Goal: Task Accomplishment & Management: Use online tool/utility

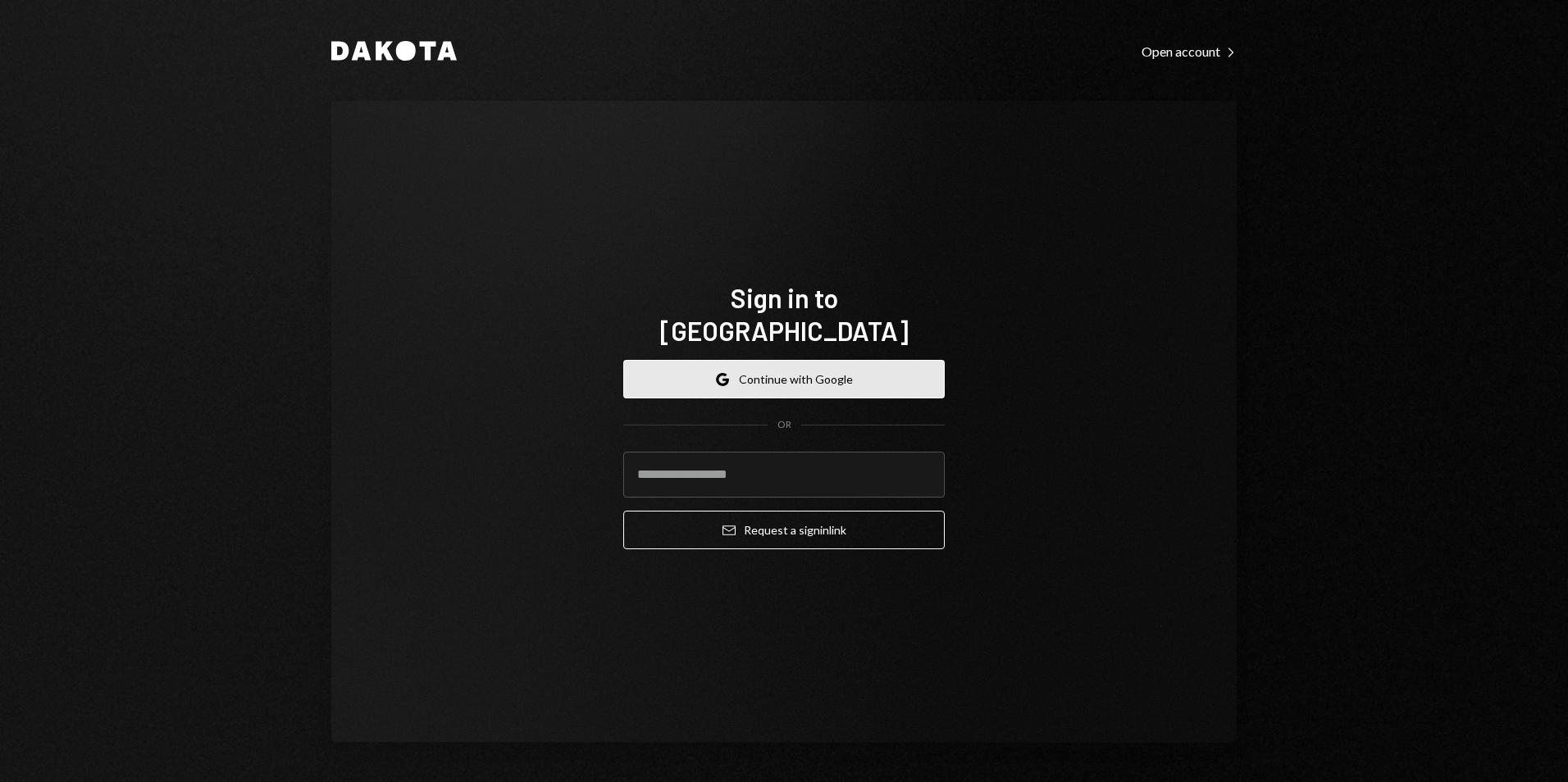
click at [807, 360] on button "Google Continue with Google" at bounding box center [784, 379] width 321 height 39
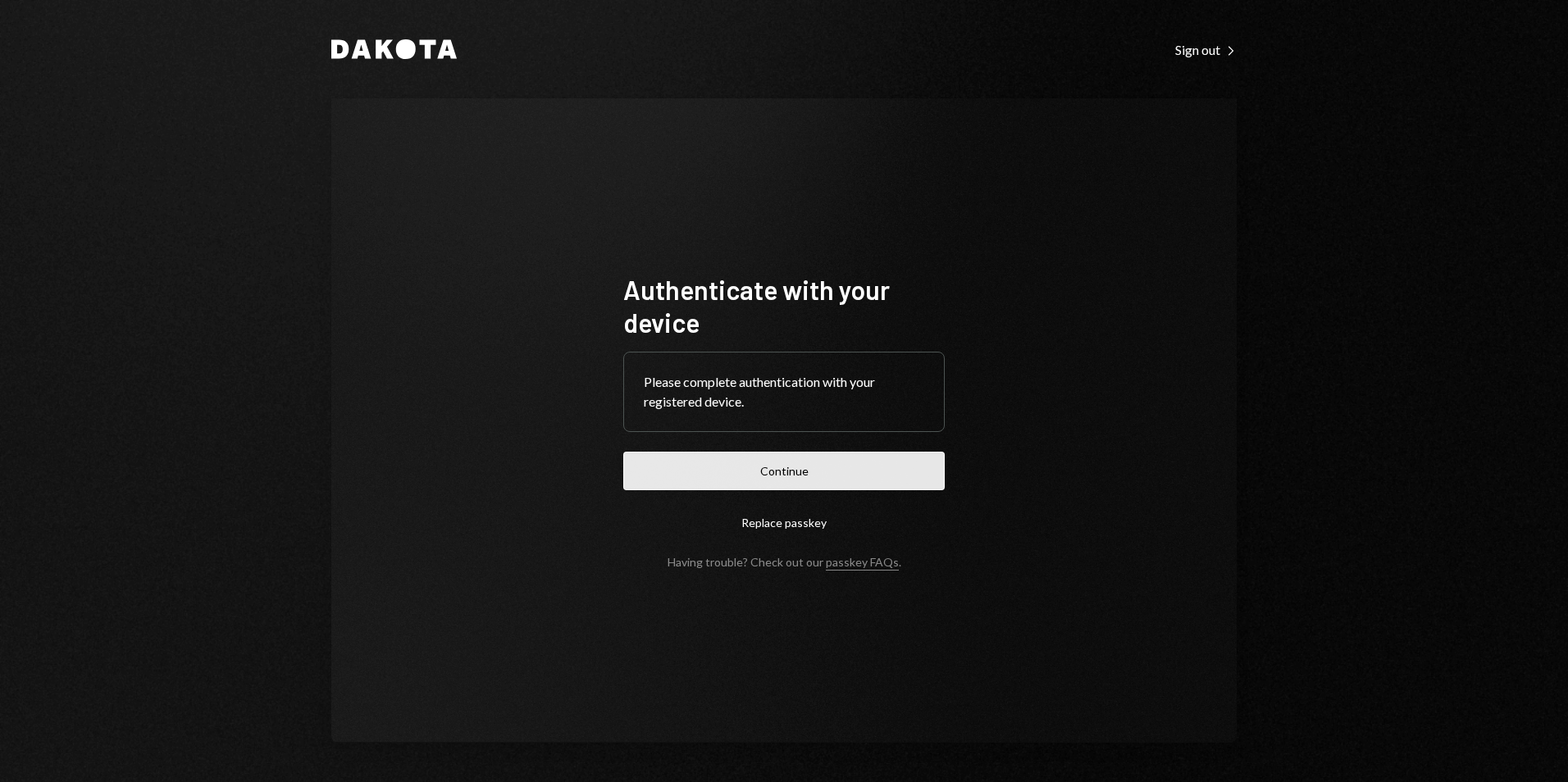
click at [807, 462] on button "Continue" at bounding box center [784, 471] width 321 height 39
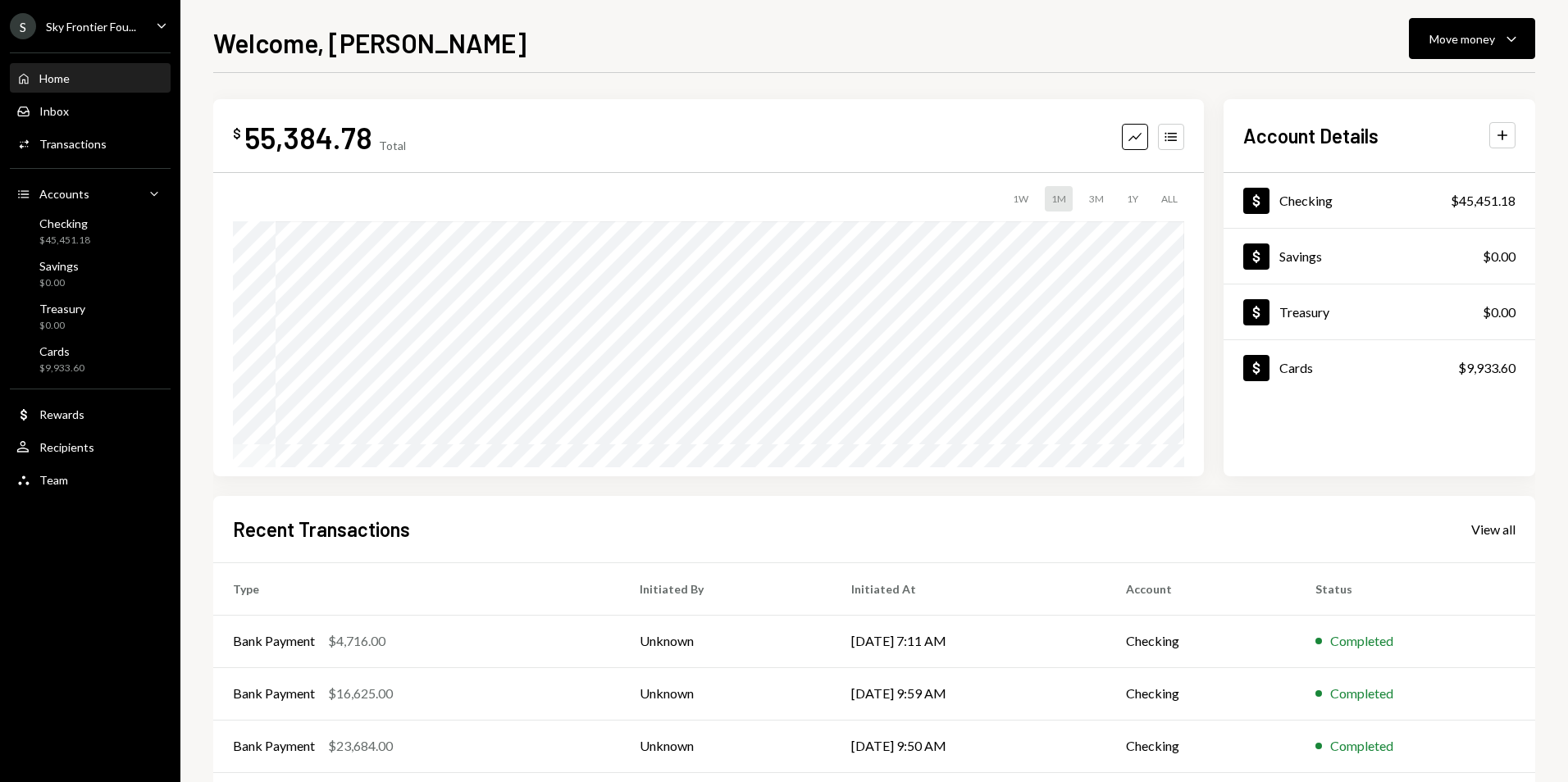
click at [104, 23] on div "Sky Frontier Fou..." at bounding box center [90, 26] width 90 height 14
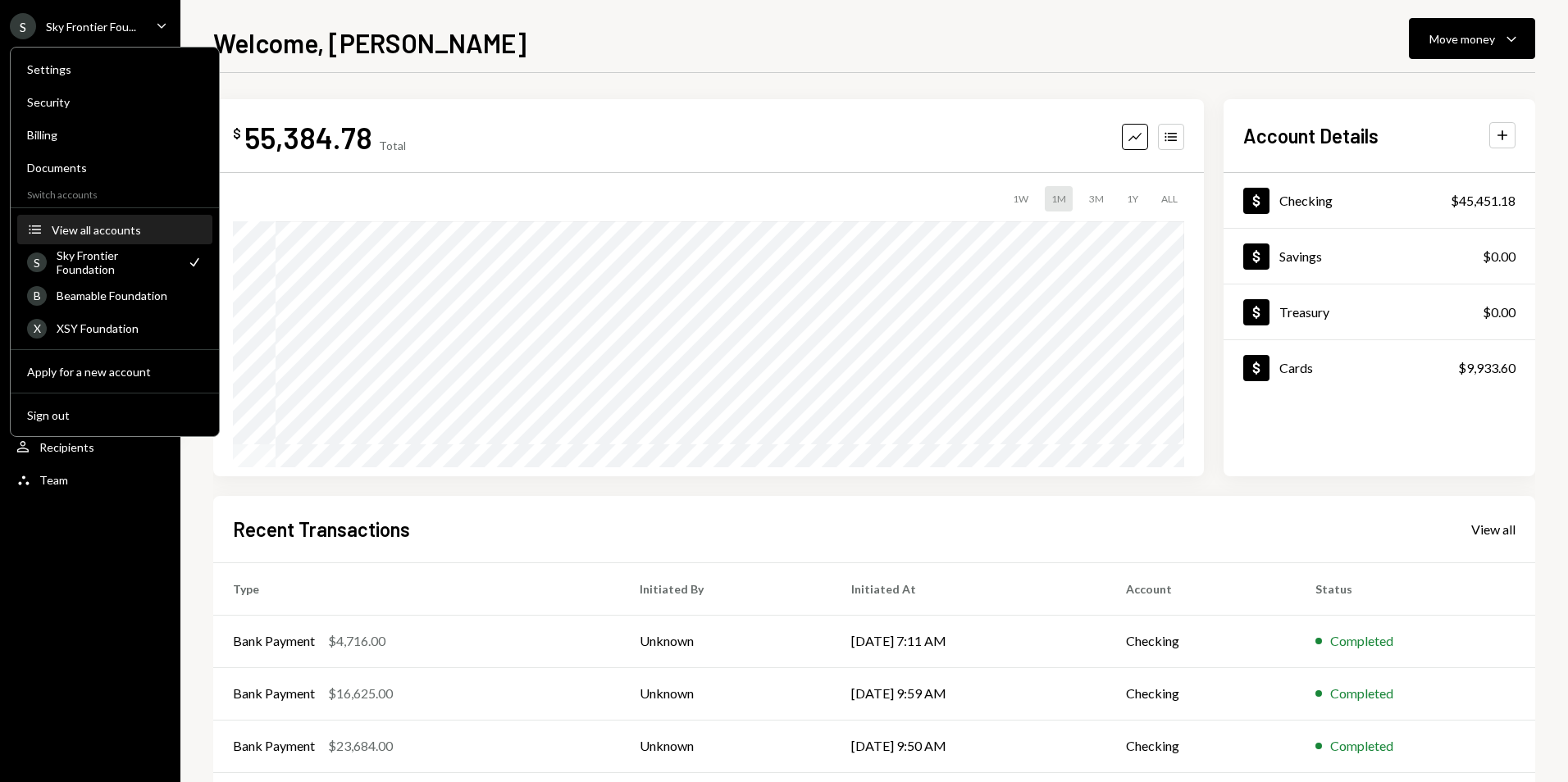
click at [135, 236] on div "View all accounts" at bounding box center [127, 230] width 151 height 14
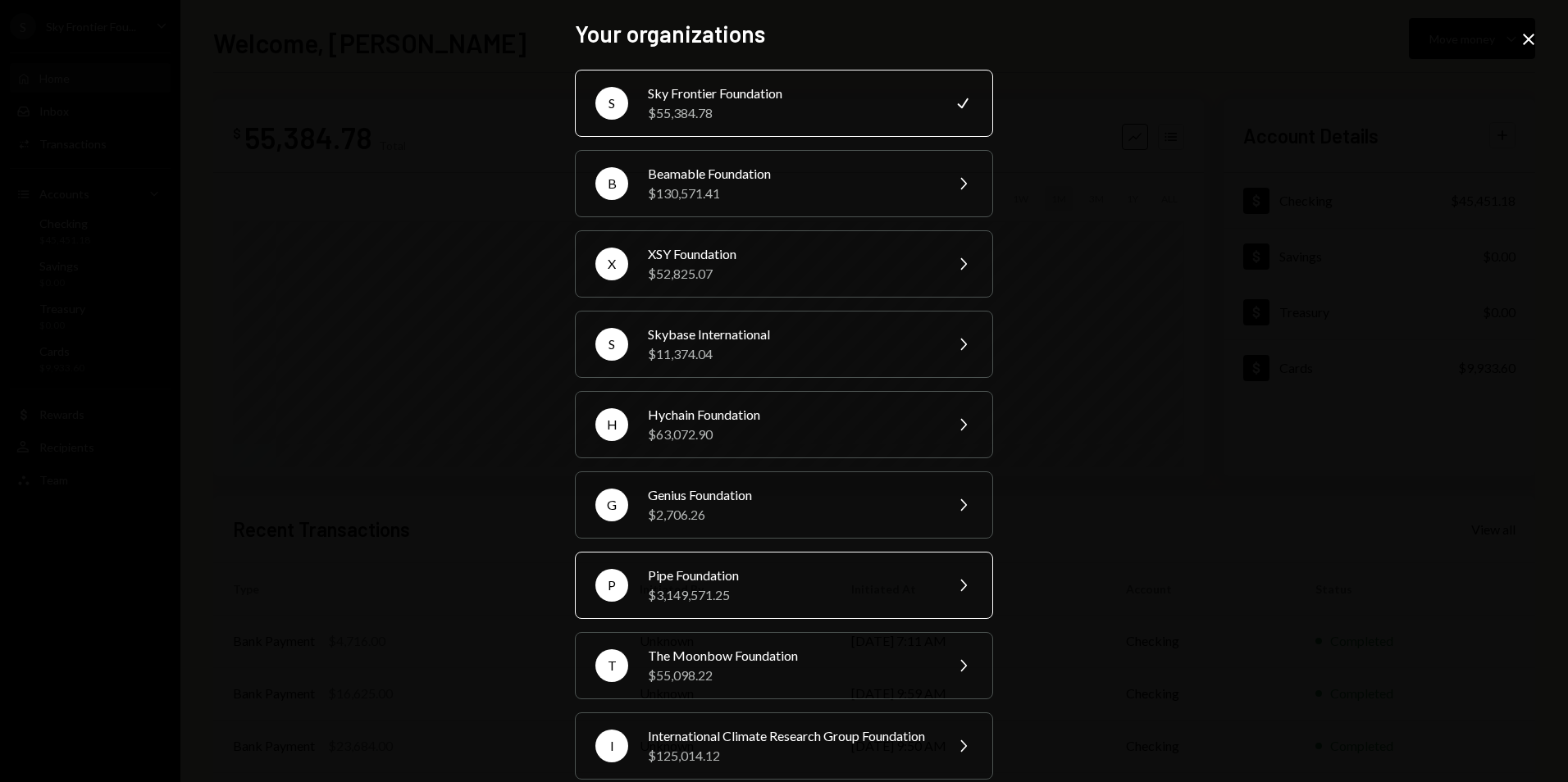
click at [699, 581] on div "Pipe Foundation" at bounding box center [791, 575] width 286 height 19
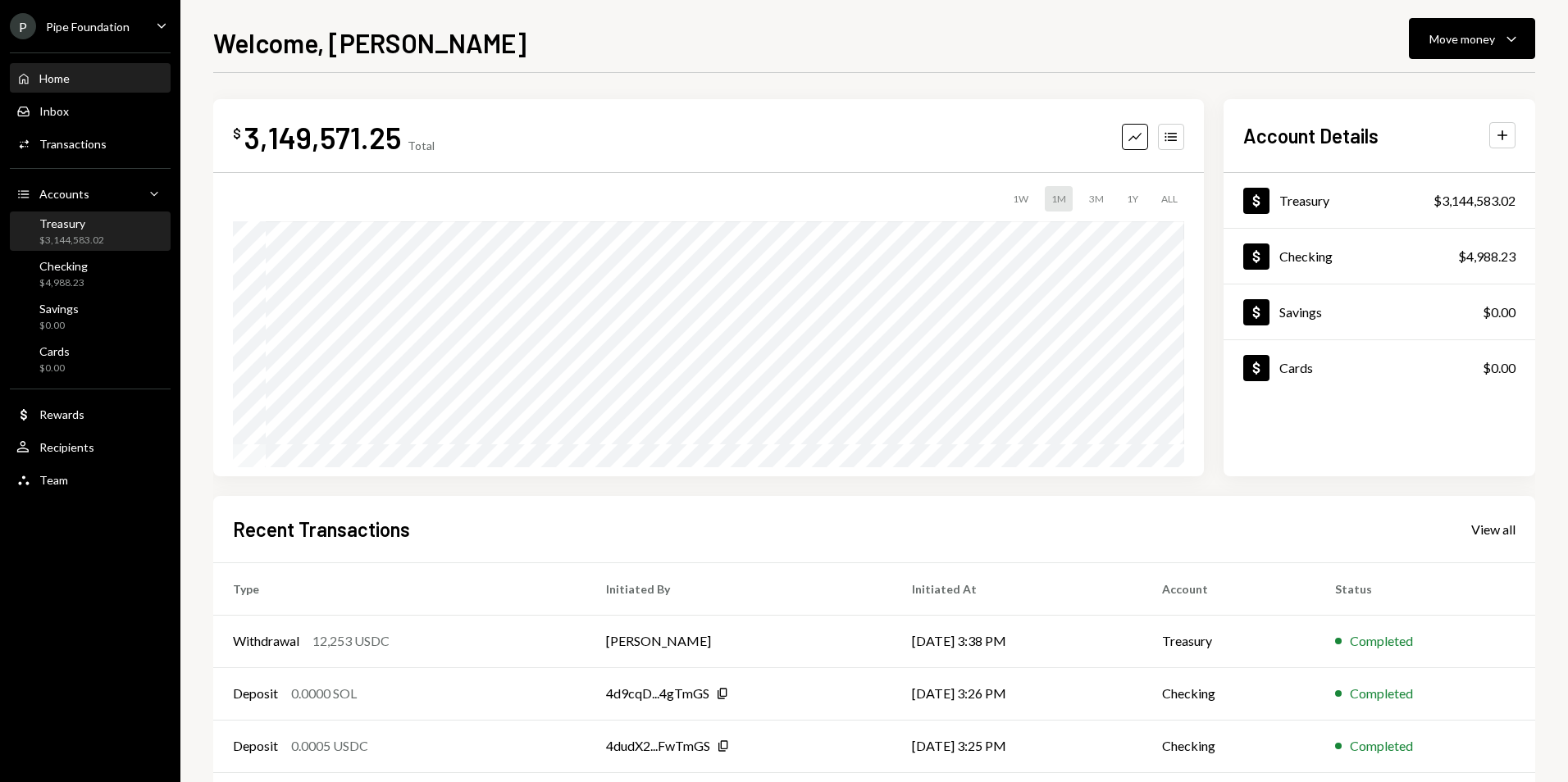
click at [80, 227] on div "Treasury" at bounding box center [72, 223] width 65 height 14
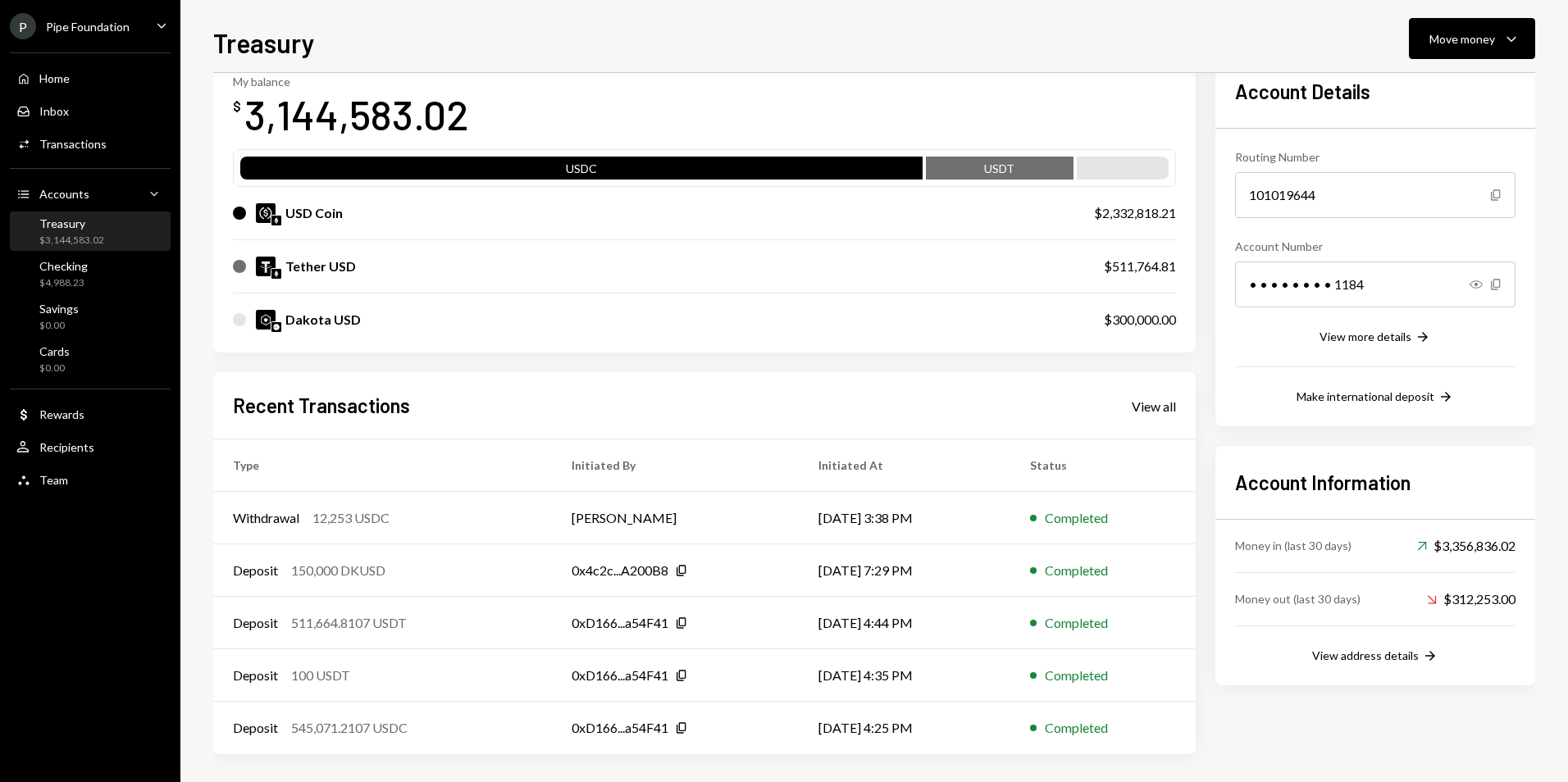
scroll to position [100, 0]
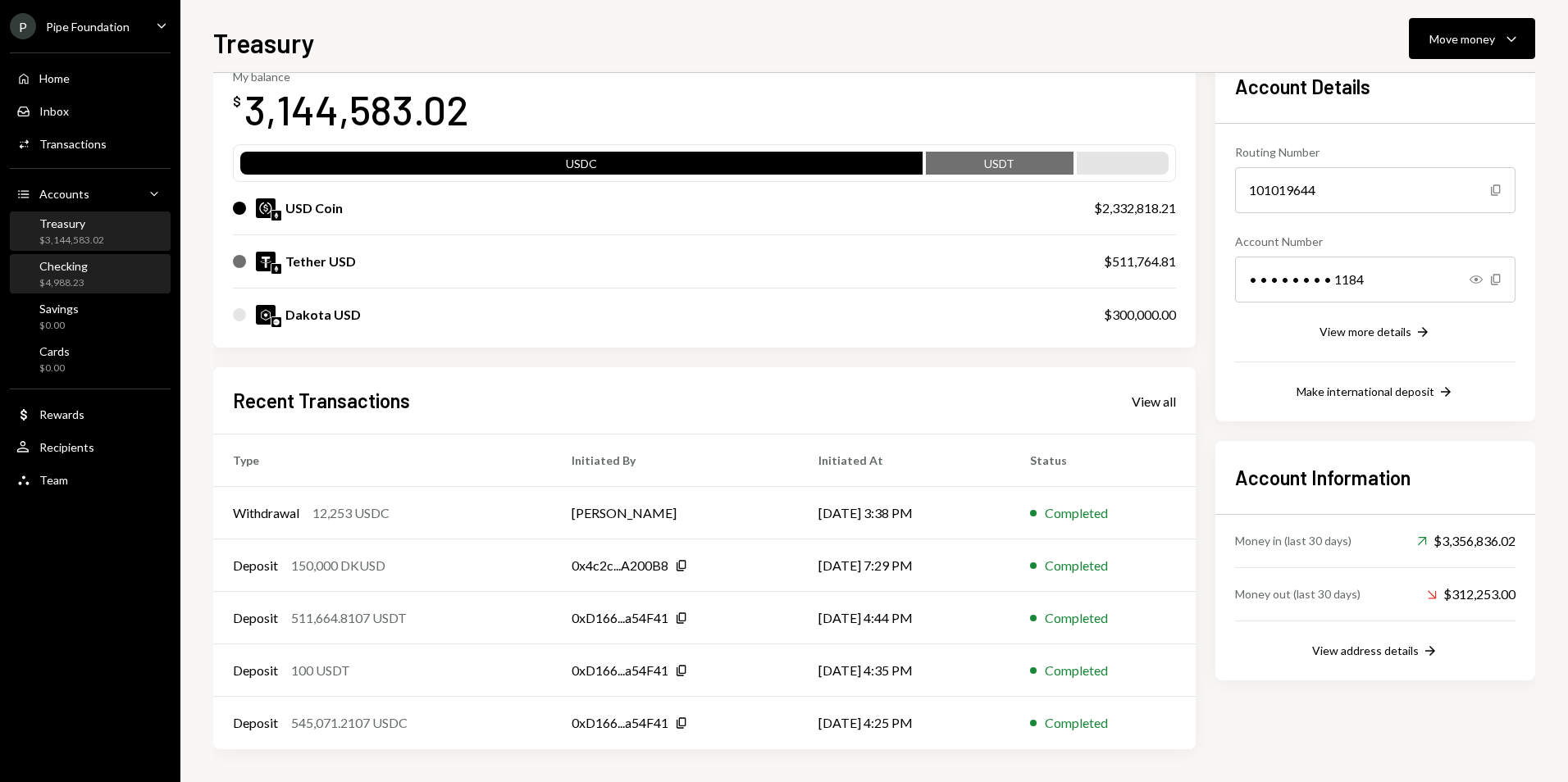
click at [105, 286] on div "Checking $4,988.23" at bounding box center [90, 274] width 148 height 31
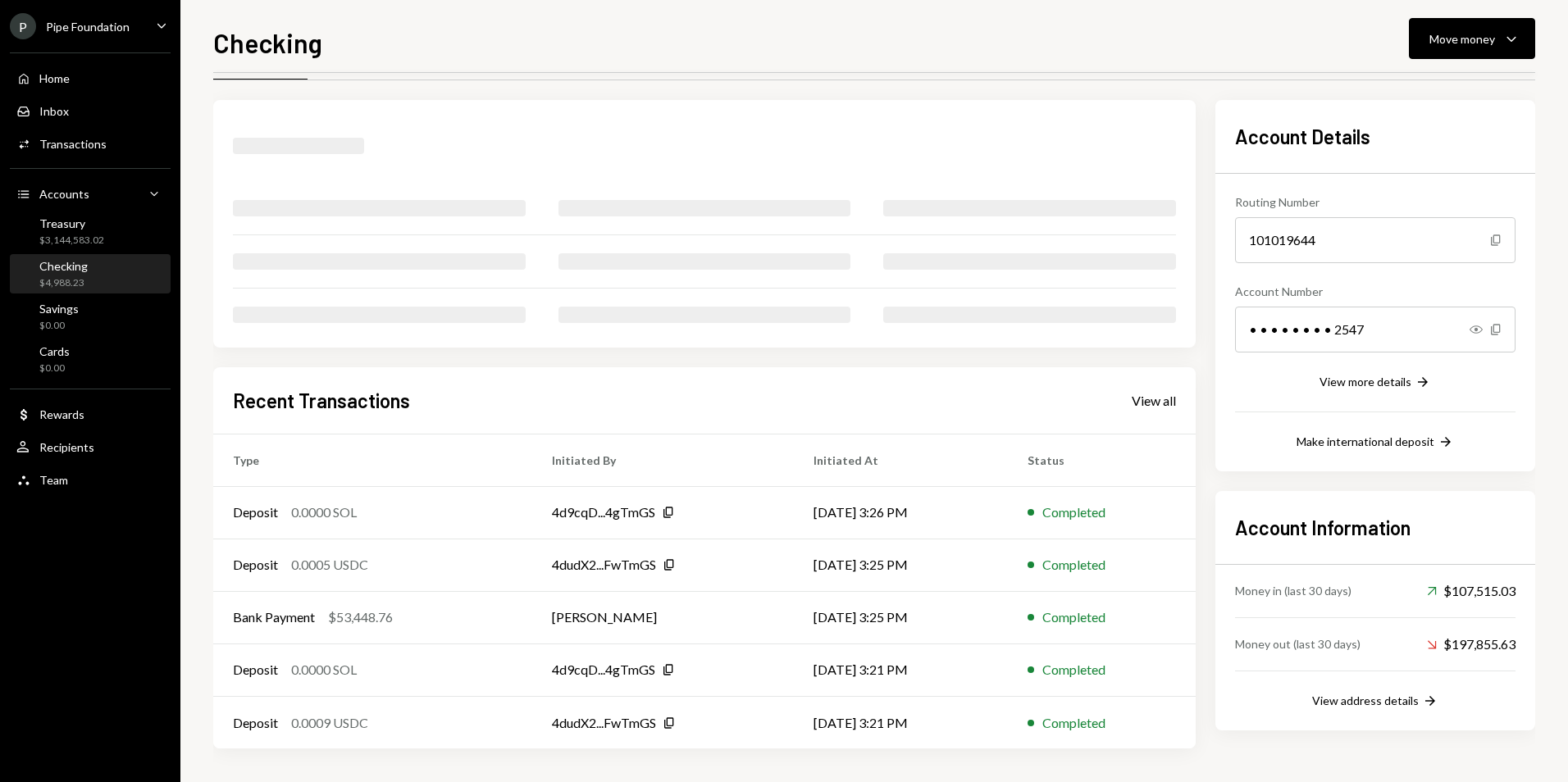
scroll to position [100, 0]
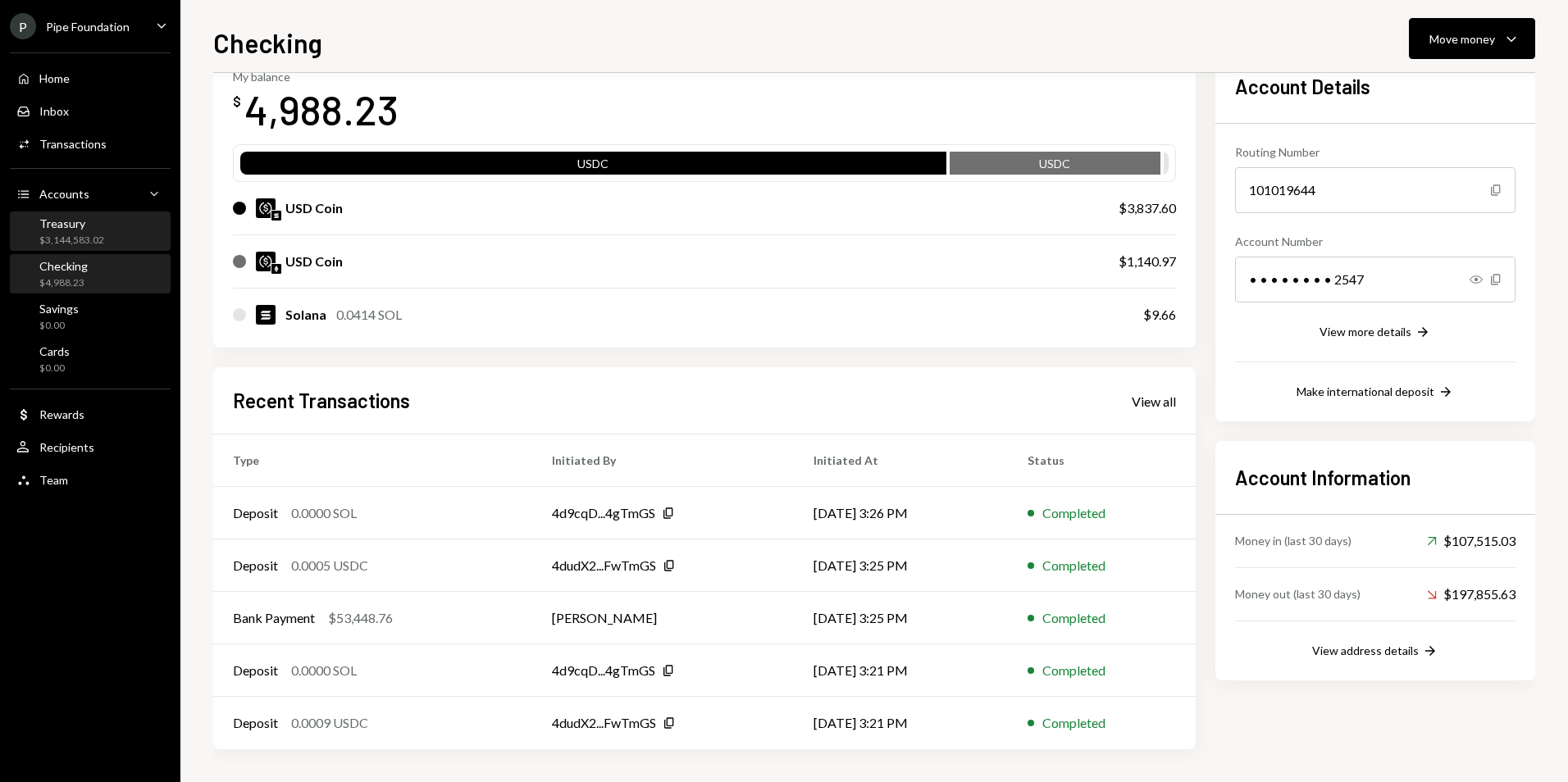
click at [85, 230] on div "Treasury" at bounding box center [72, 223] width 65 height 14
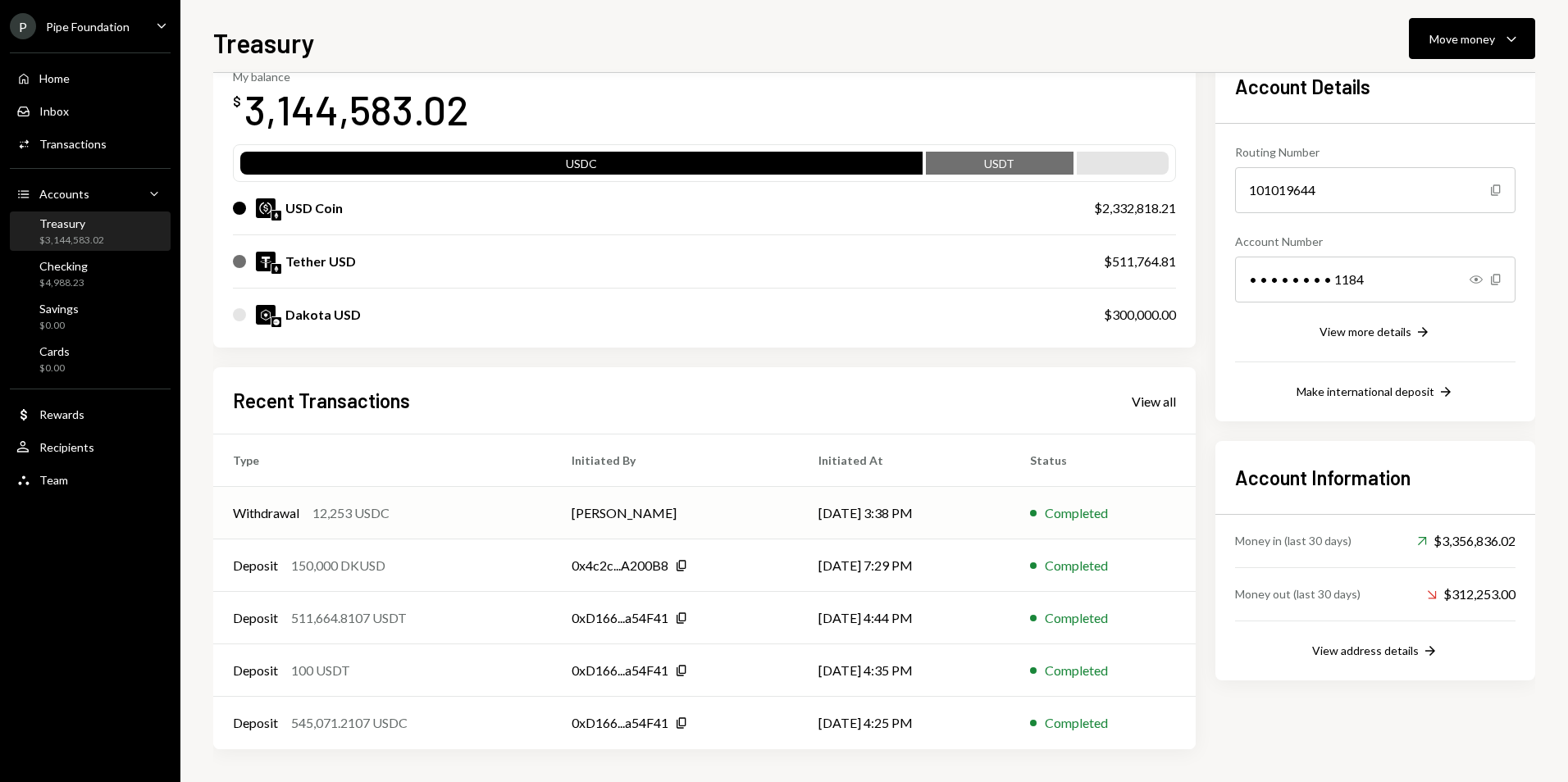
click at [433, 491] on td "Withdrawal 12,253 USDC" at bounding box center [382, 513] width 339 height 52
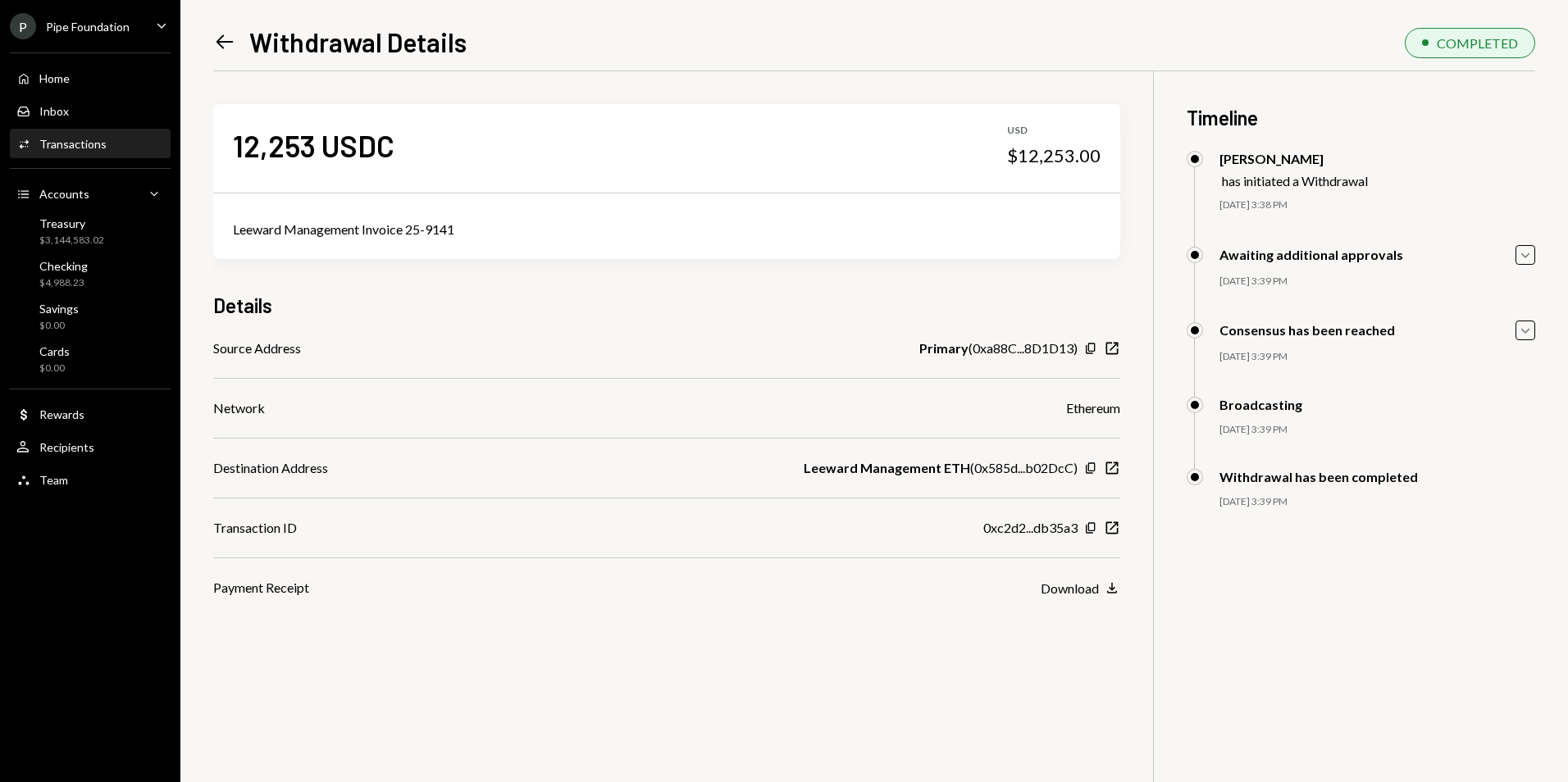
click at [121, 30] on div "Pipe Foundation" at bounding box center [87, 26] width 84 height 14
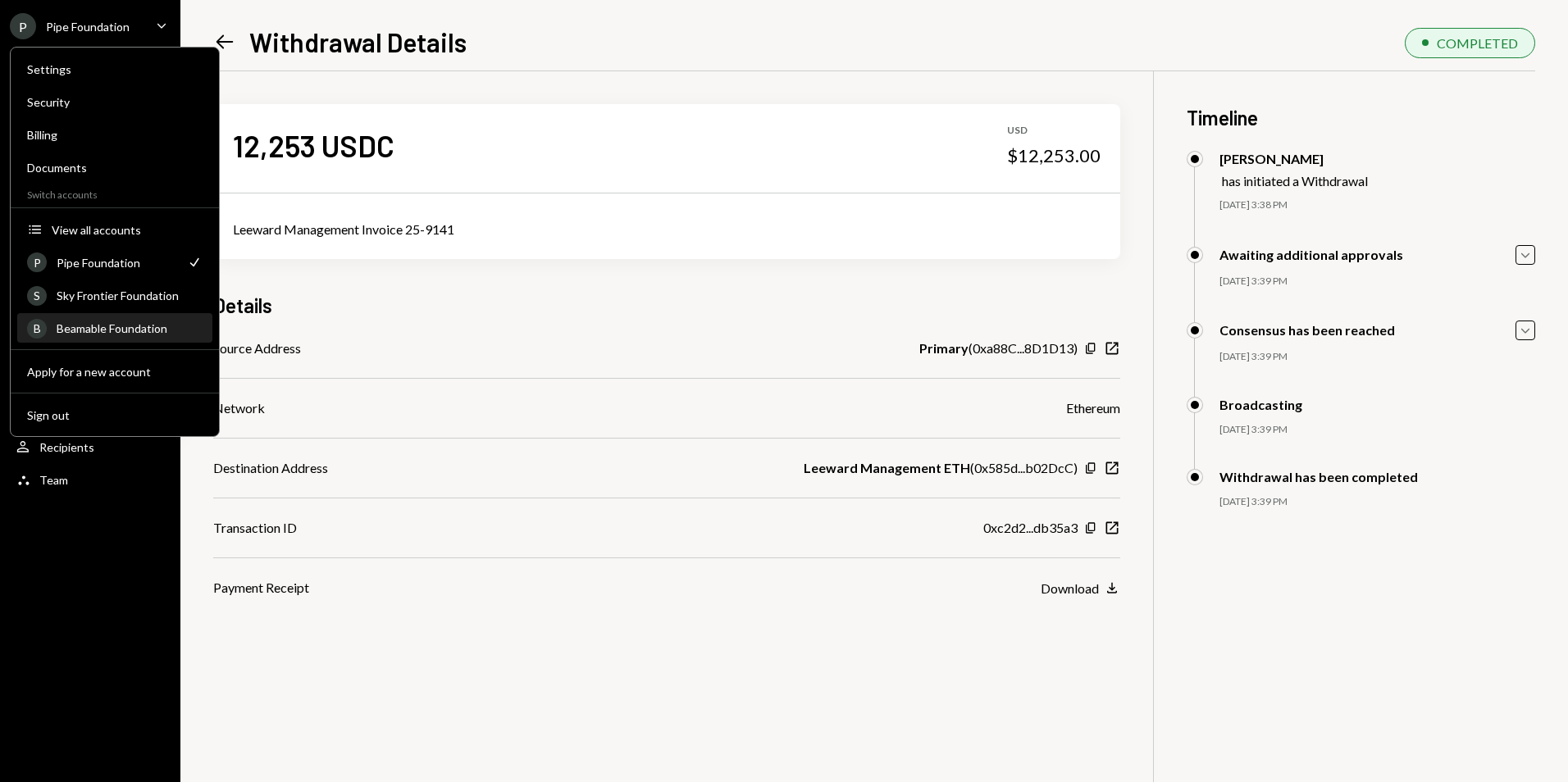
click at [101, 320] on div "B Beamable Foundation" at bounding box center [115, 329] width 176 height 28
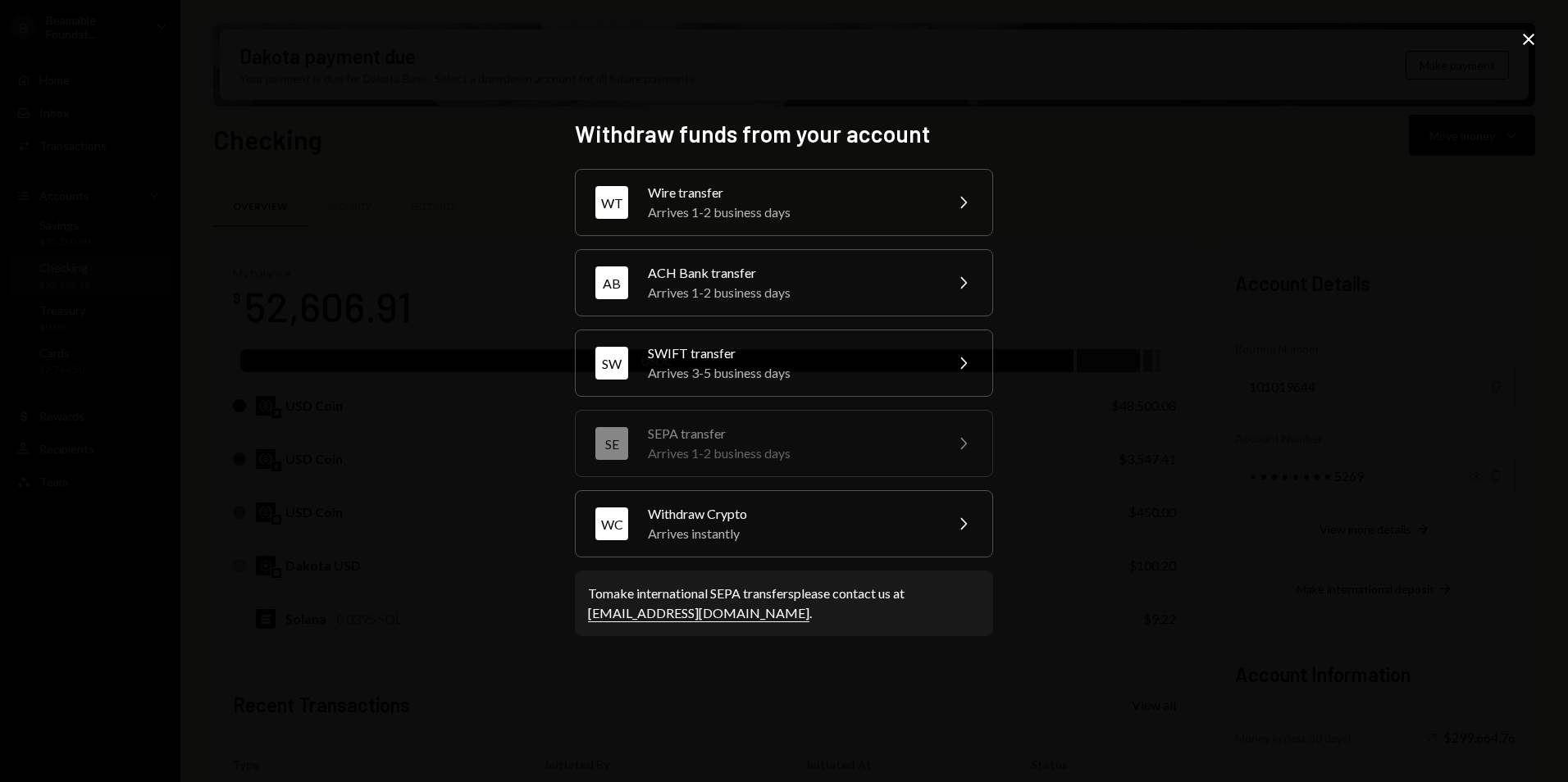
click at [683, 508] on div "Withdraw Crypto" at bounding box center [791, 513] width 286 height 19
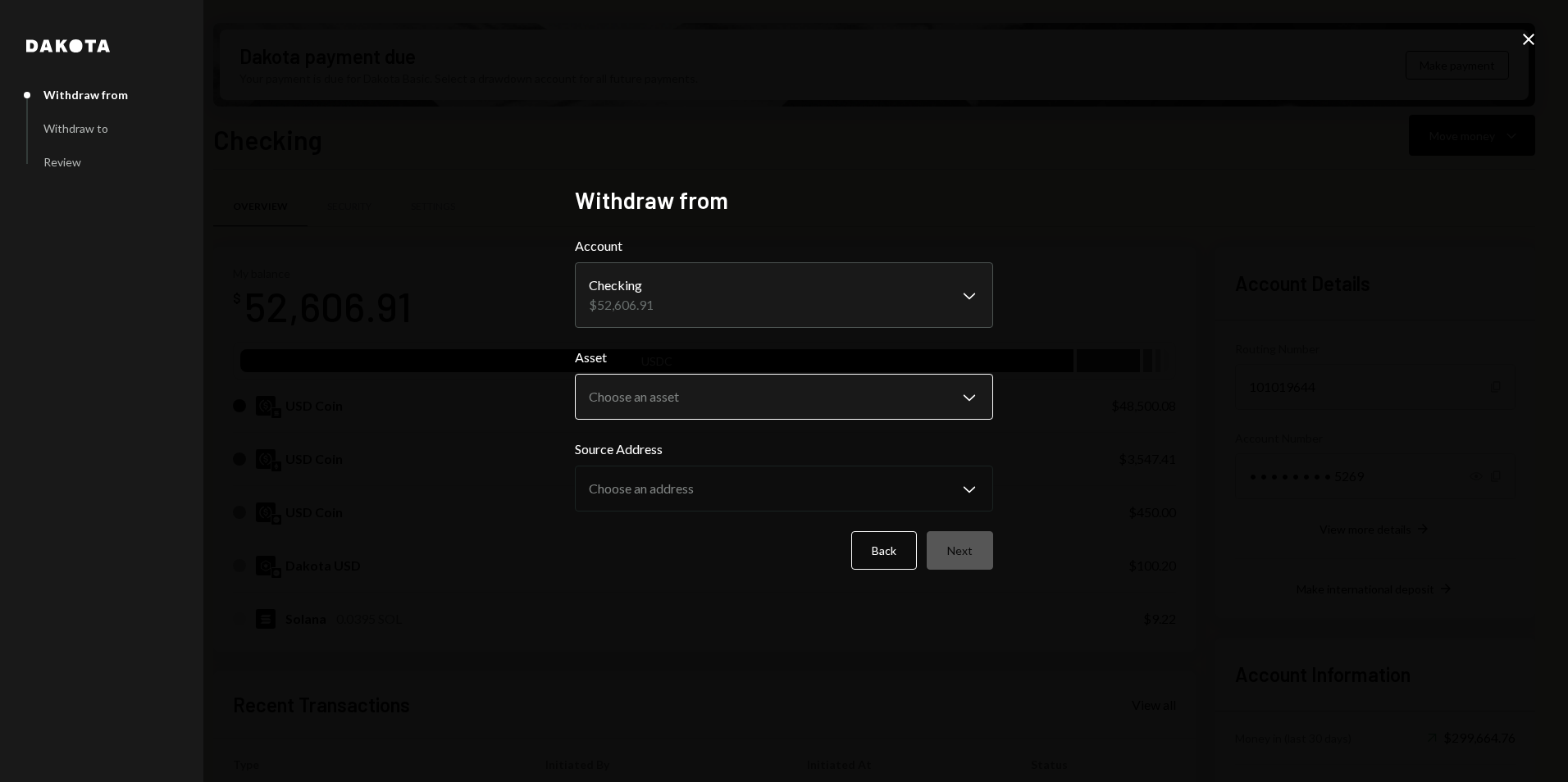
click at [670, 405] on body "B Beamable Foundat... Caret Down Home Home Inbox Inbox Activities Transactions …" at bounding box center [784, 391] width 1568 height 782
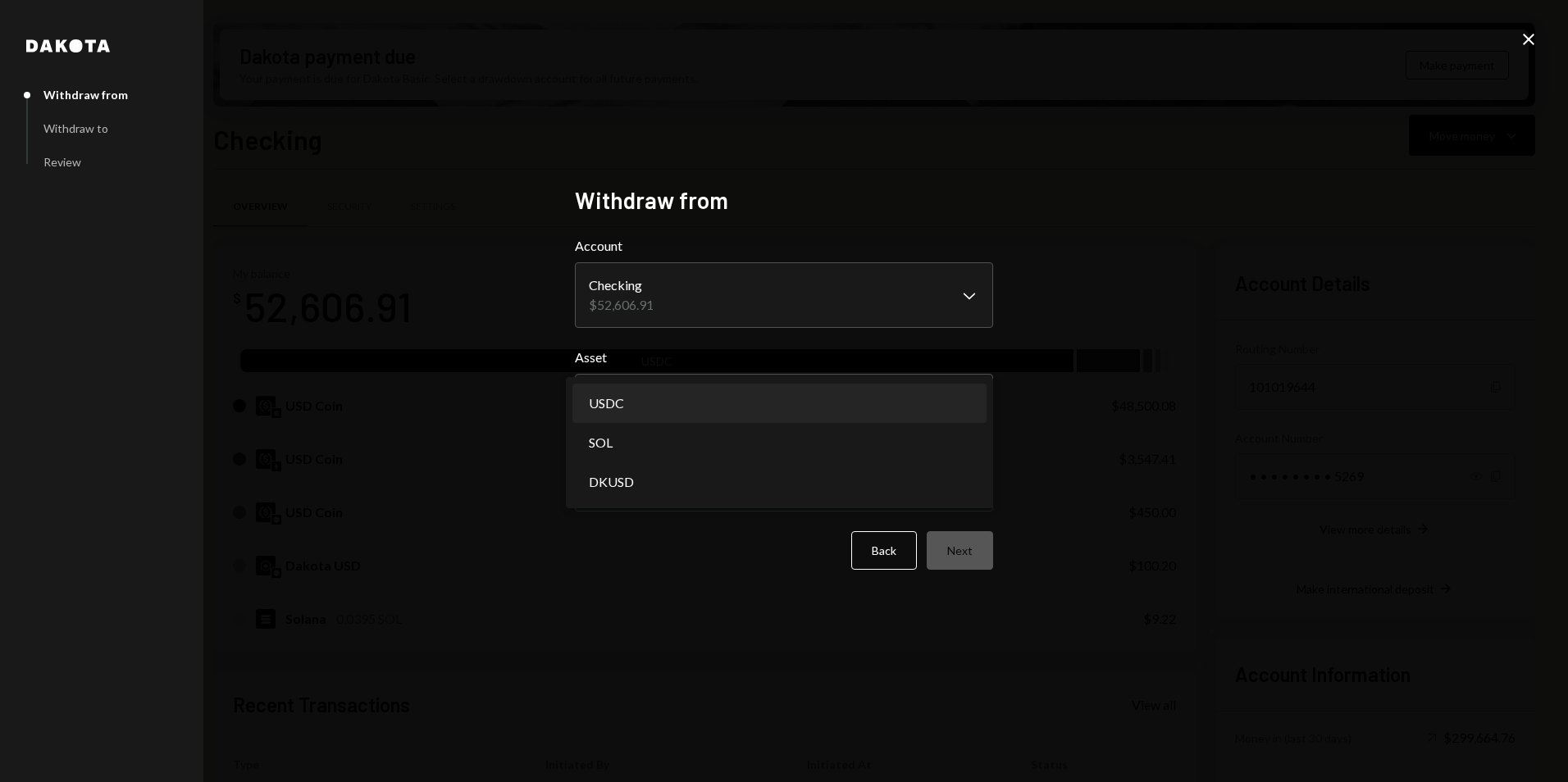
select select "****"
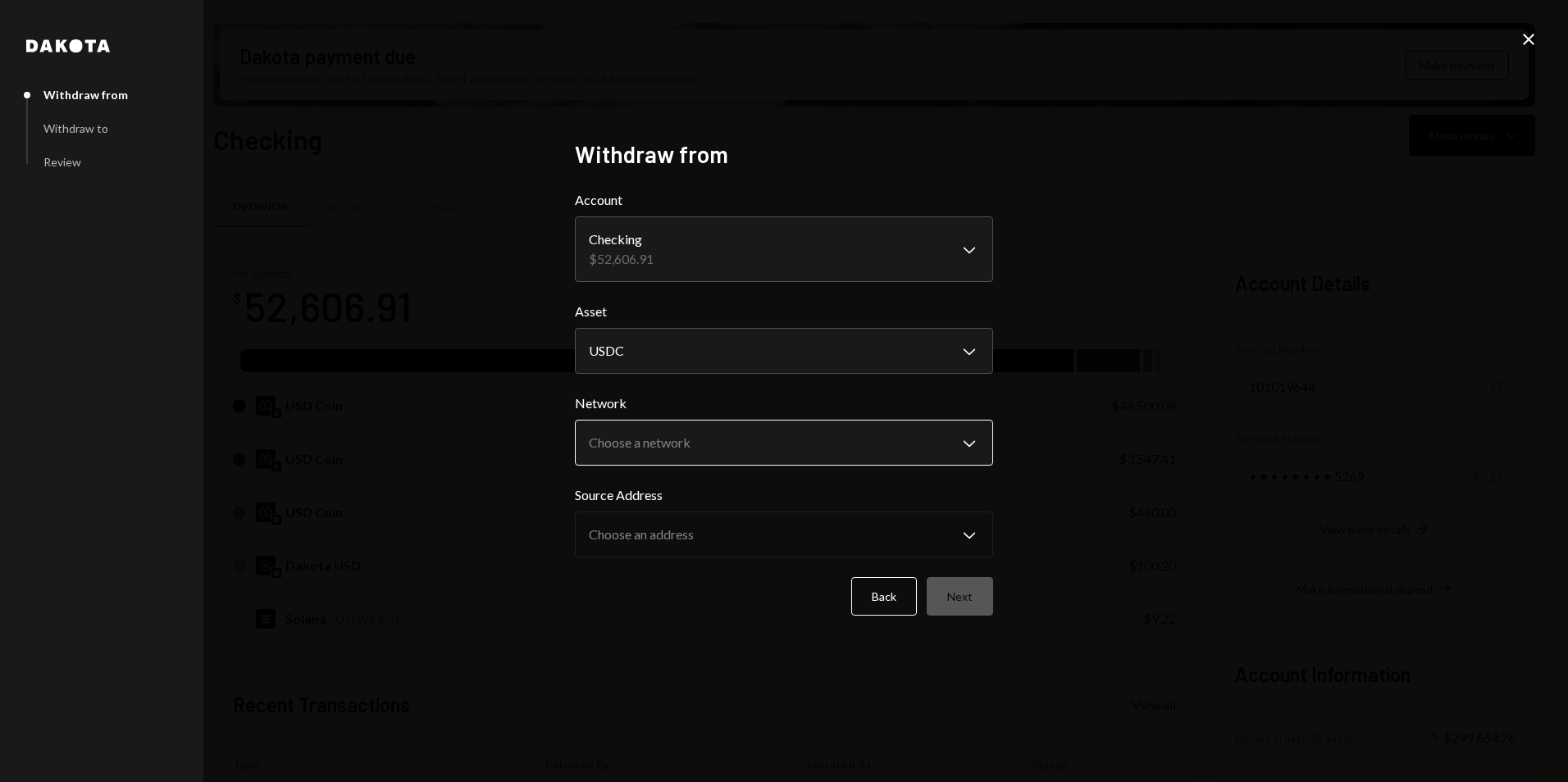
click at [681, 464] on body "B Beamable Foundat... Caret Down Home Home Inbox Inbox Activities Transactions …" at bounding box center [784, 391] width 1568 height 782
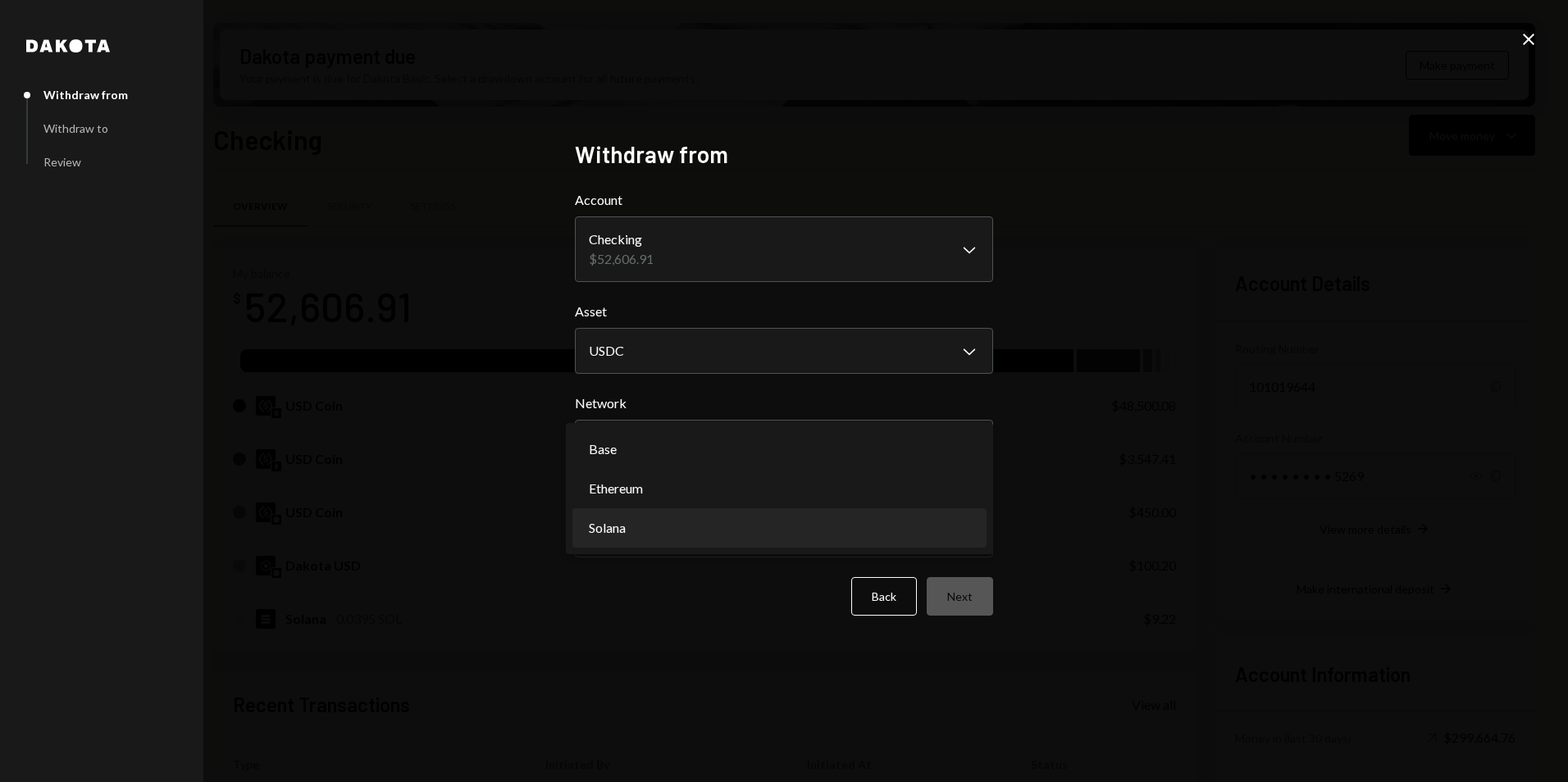
select select "**********"
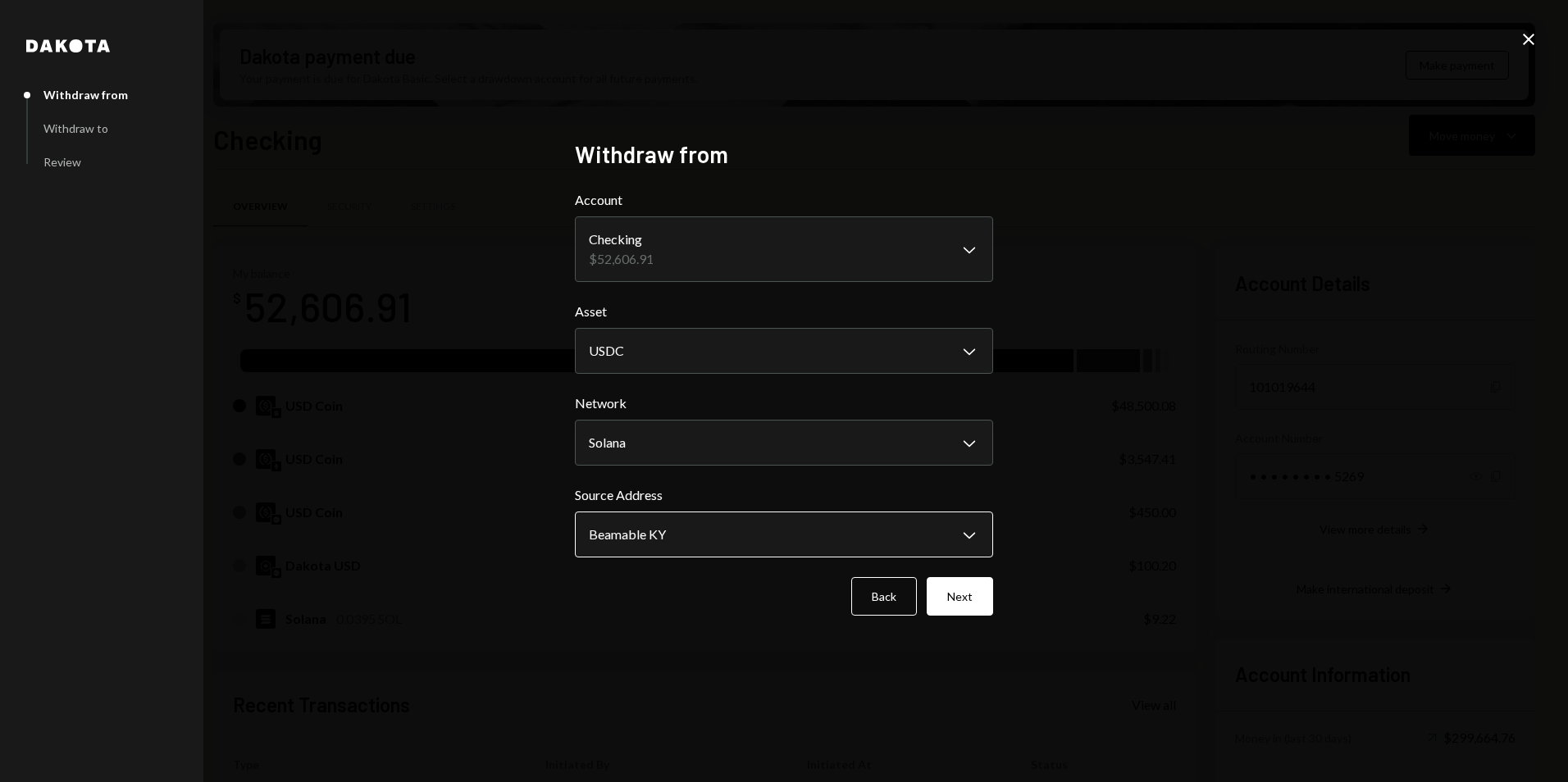
click at [718, 548] on body "B Beamable Foundat... Caret Down Home Home Inbox Inbox Activities Transactions …" at bounding box center [784, 391] width 1568 height 782
click at [961, 615] on button "Next" at bounding box center [960, 596] width 67 height 39
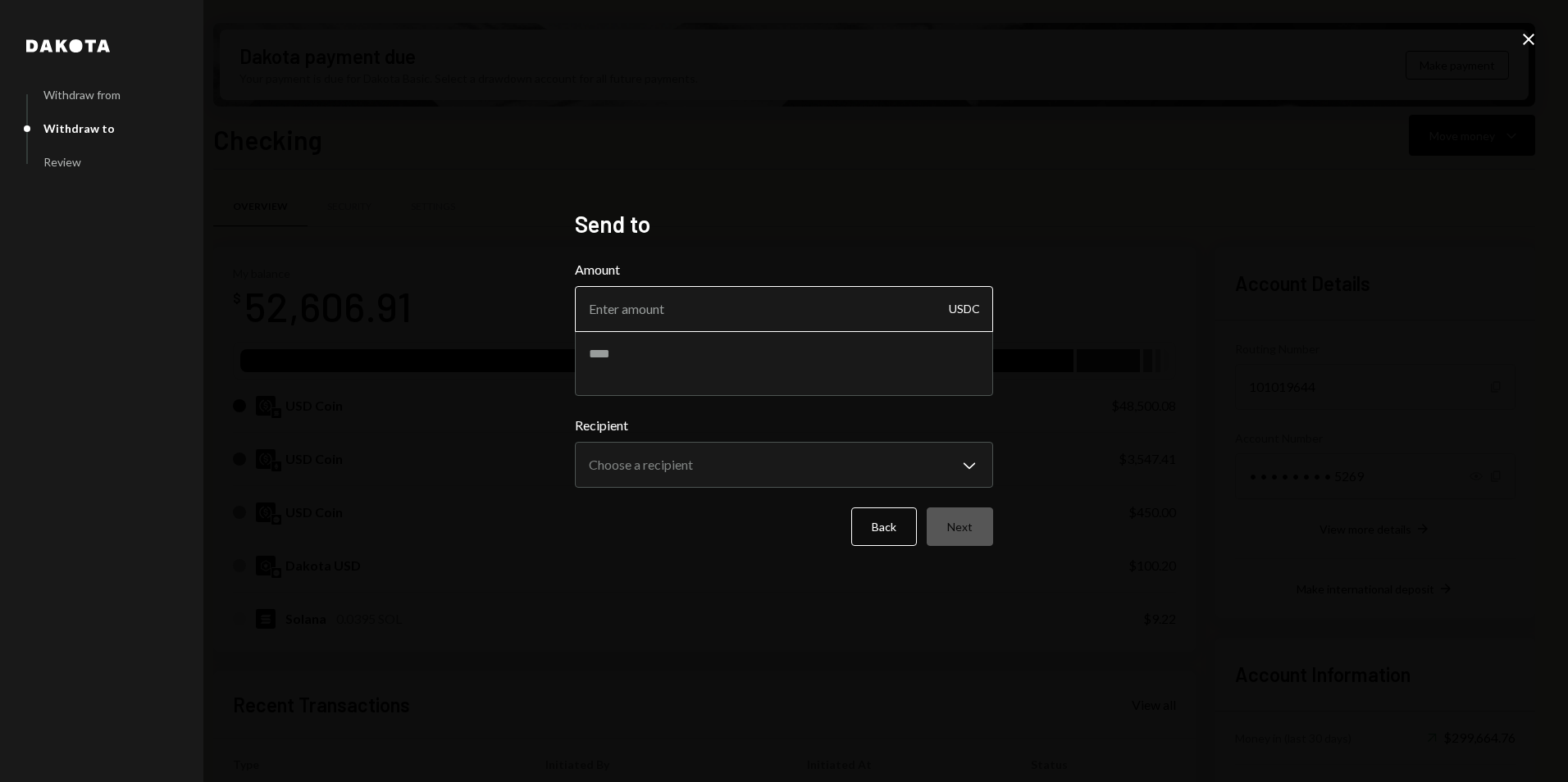
click at [700, 320] on input "Amount" at bounding box center [783, 309] width 418 height 46
click at [666, 320] on input "Amount" at bounding box center [783, 309] width 418 height 46
type input "3000"
type textarea "**********"
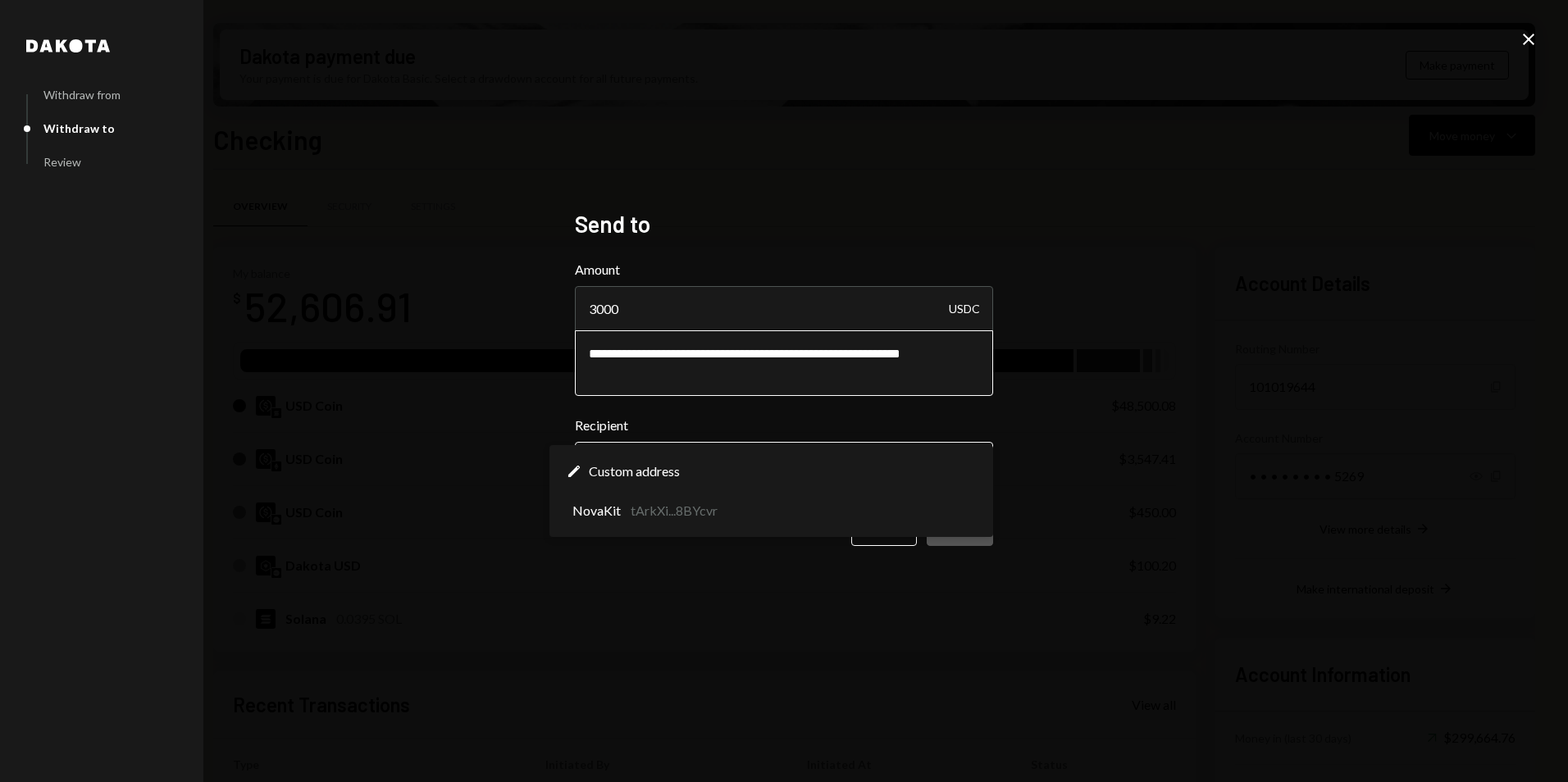
click at [699, 471] on body "B Beamable Foundat... Caret Down Home Home Inbox Inbox Activities Transactions …" at bounding box center [784, 391] width 1568 height 782
select select "**********"
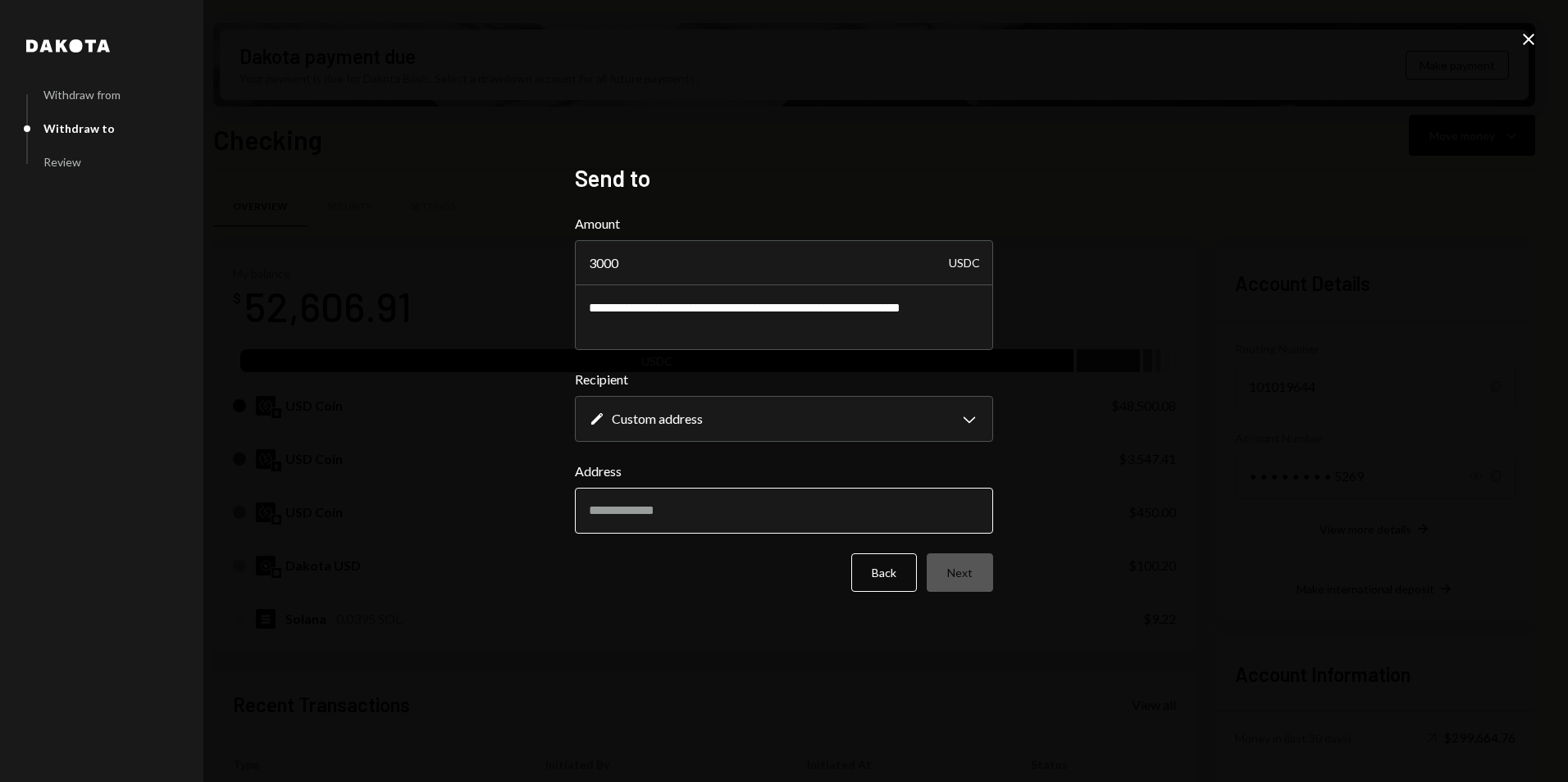
click at [694, 508] on input "Address" at bounding box center [783, 510] width 418 height 46
paste input "**********"
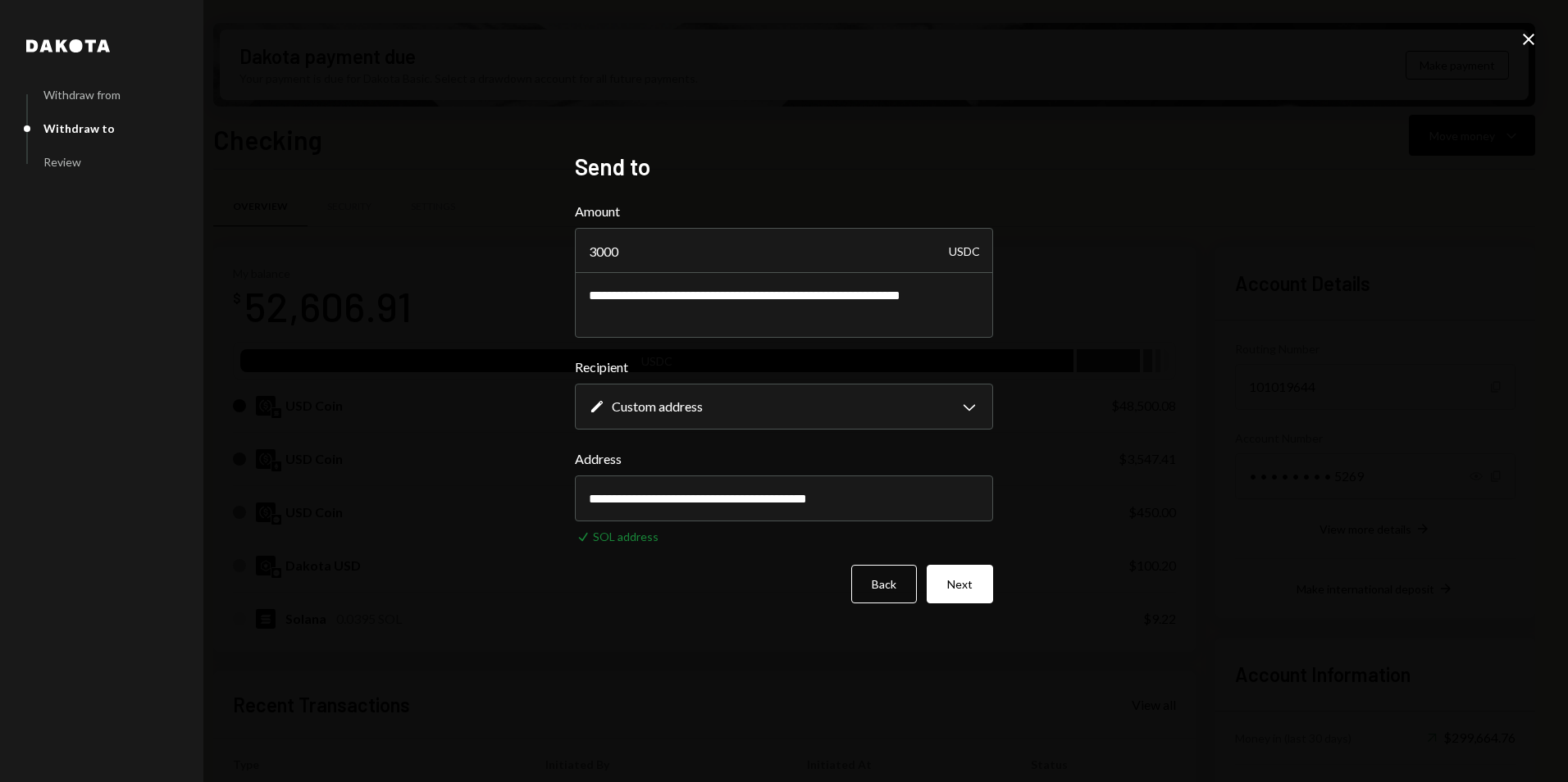
type input "**********"
click at [661, 600] on div "Back Next" at bounding box center [783, 584] width 418 height 39
click at [977, 604] on div "**********" at bounding box center [783, 392] width 418 height 478
click at [967, 584] on button "Next" at bounding box center [960, 584] width 67 height 39
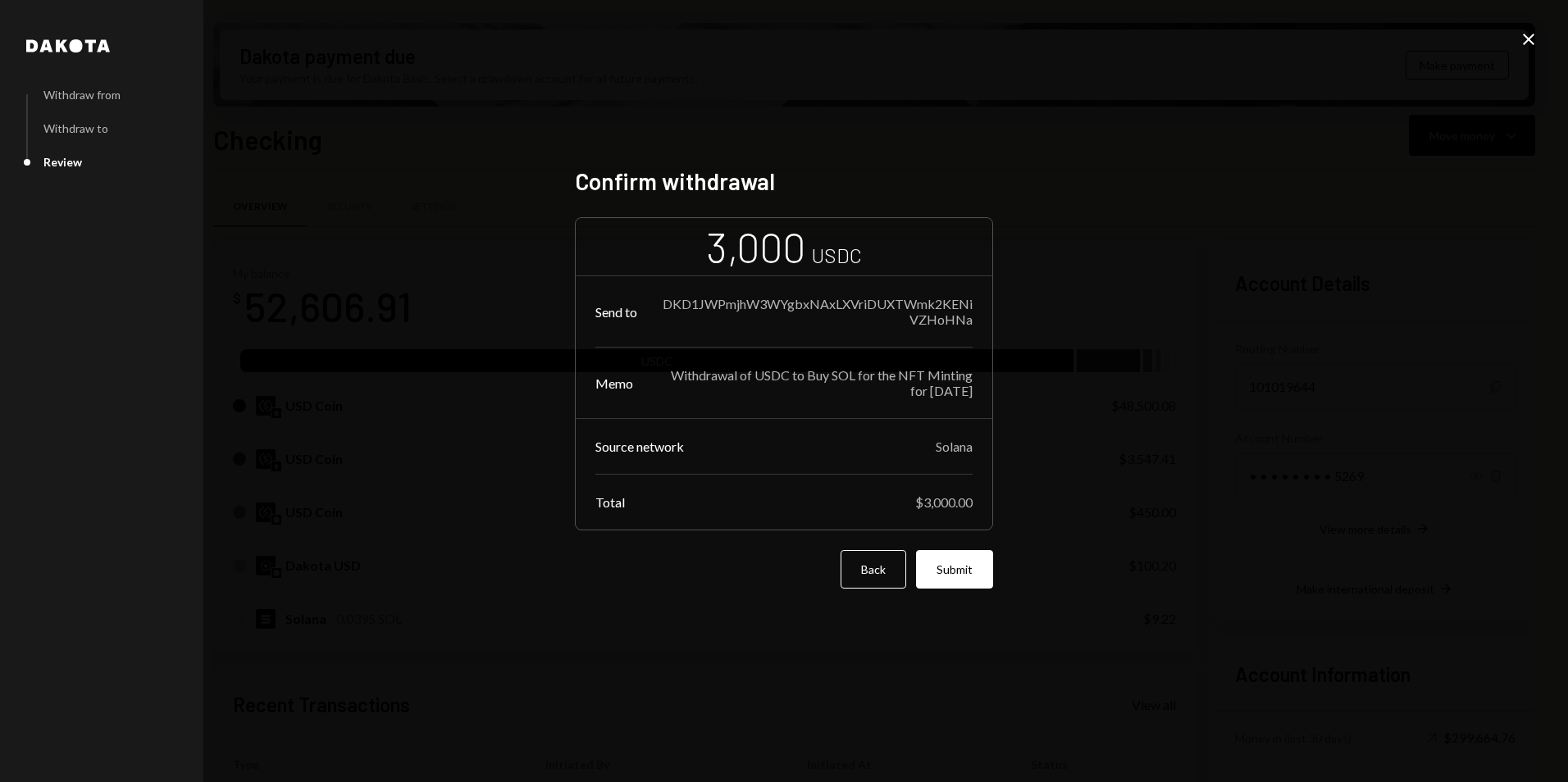
click at [967, 584] on button "Submit" at bounding box center [954, 569] width 77 height 39
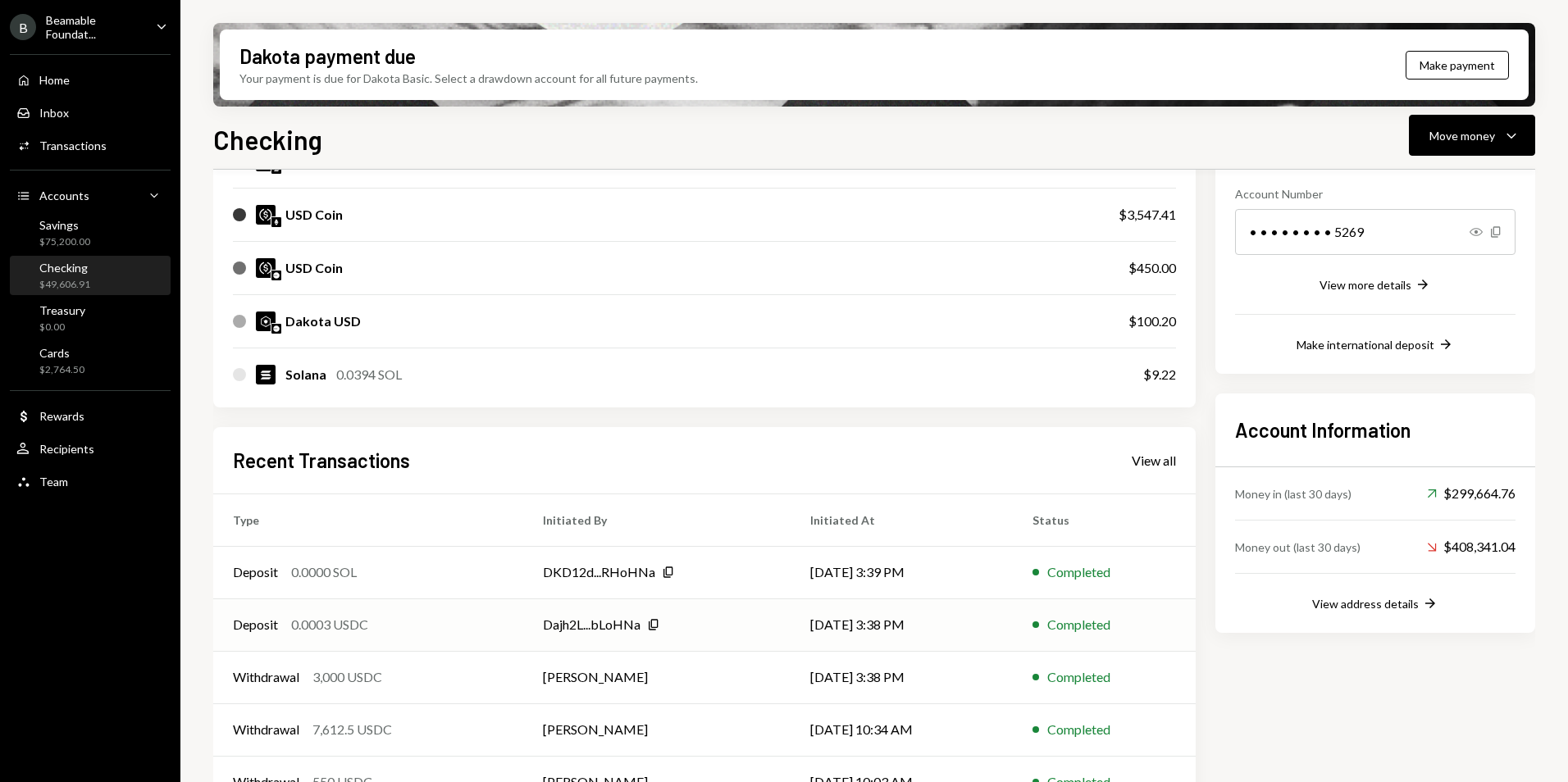
scroll to position [246, 0]
click at [683, 667] on td "[PERSON_NAME]" at bounding box center [656, 676] width 267 height 52
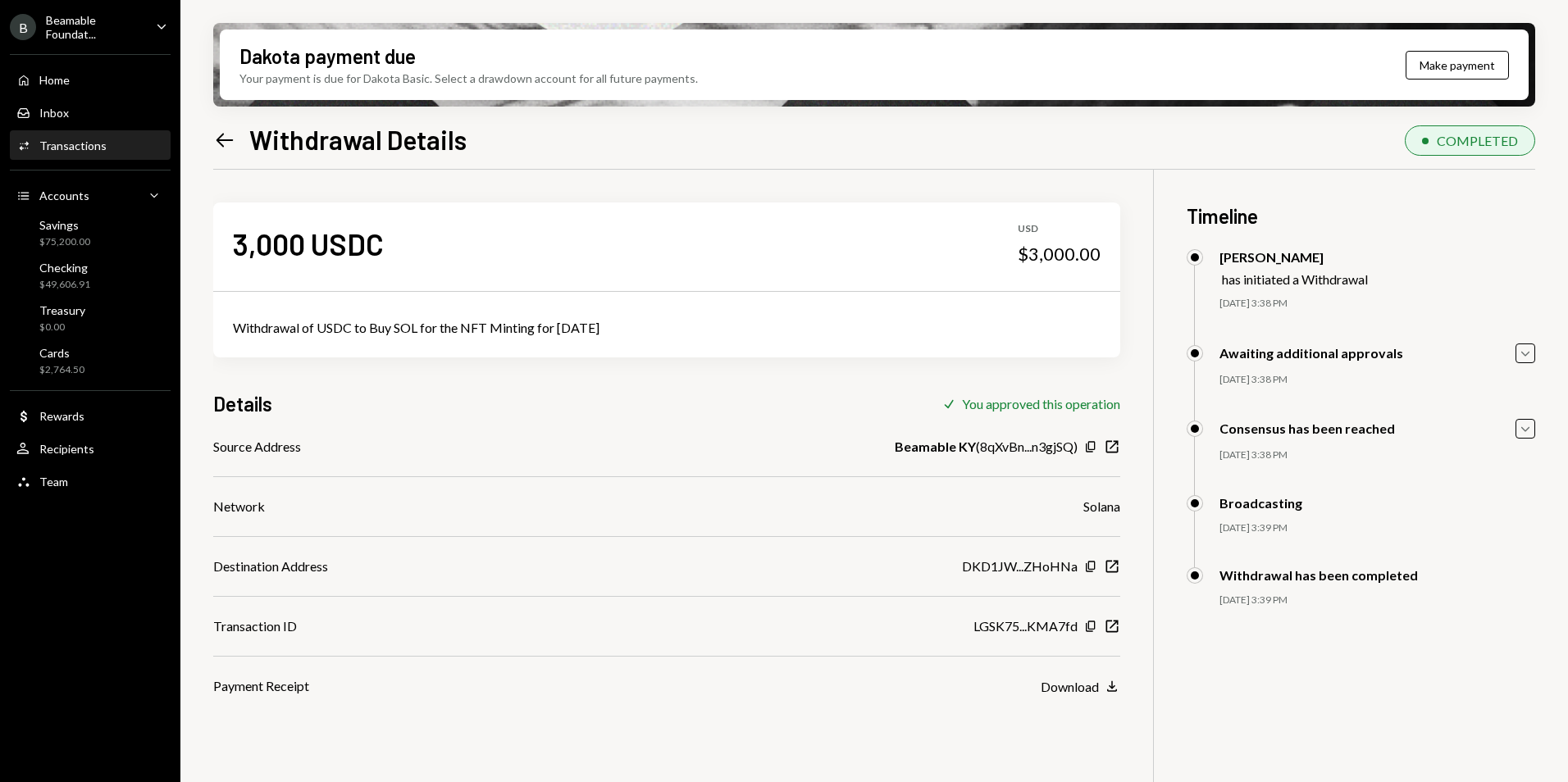
click at [222, 133] on icon at bounding box center [225, 139] width 17 height 14
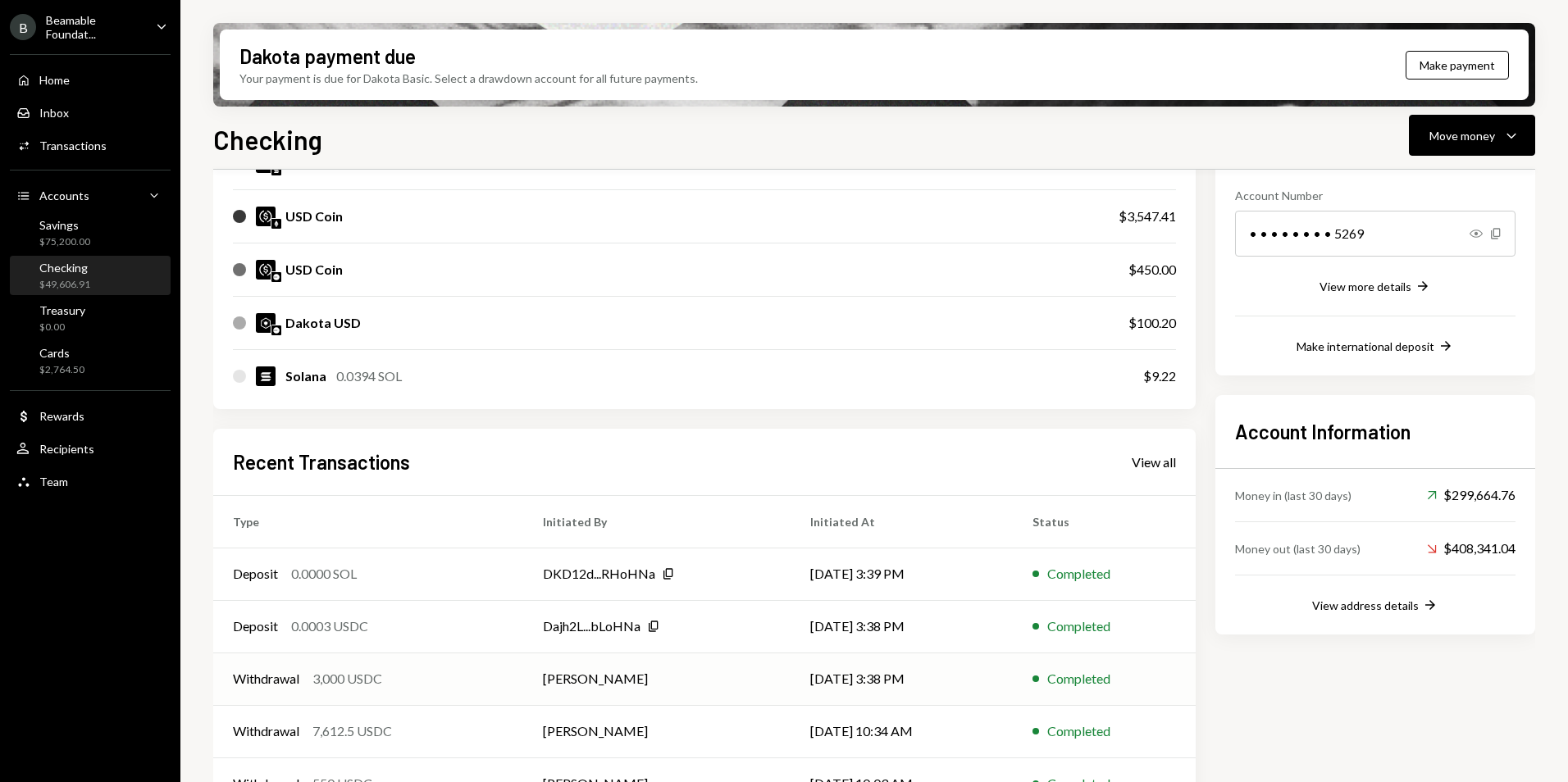
scroll to position [244, 0]
click at [434, 678] on div "Withdrawal 3,000 USDC" at bounding box center [368, 676] width 270 height 19
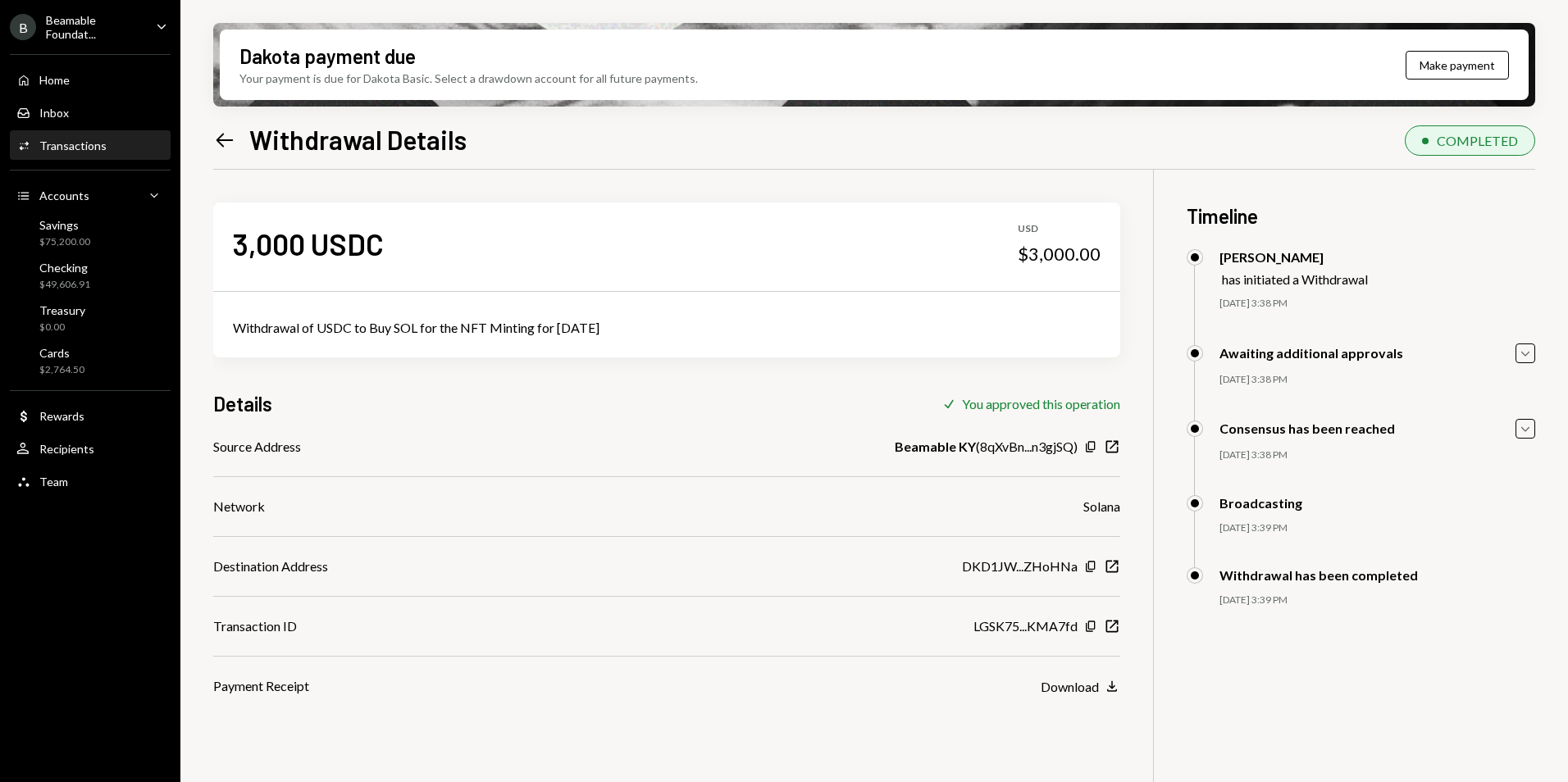
click at [710, 241] on div "3,000 USDC USD $3,000.00" at bounding box center [666, 243] width 906 height 82
click at [1112, 624] on icon "New Window" at bounding box center [1111, 626] width 16 height 16
click at [1111, 627] on icon "button" at bounding box center [1112, 627] width 13 height 13
click at [221, 134] on icon at bounding box center [225, 139] width 17 height 14
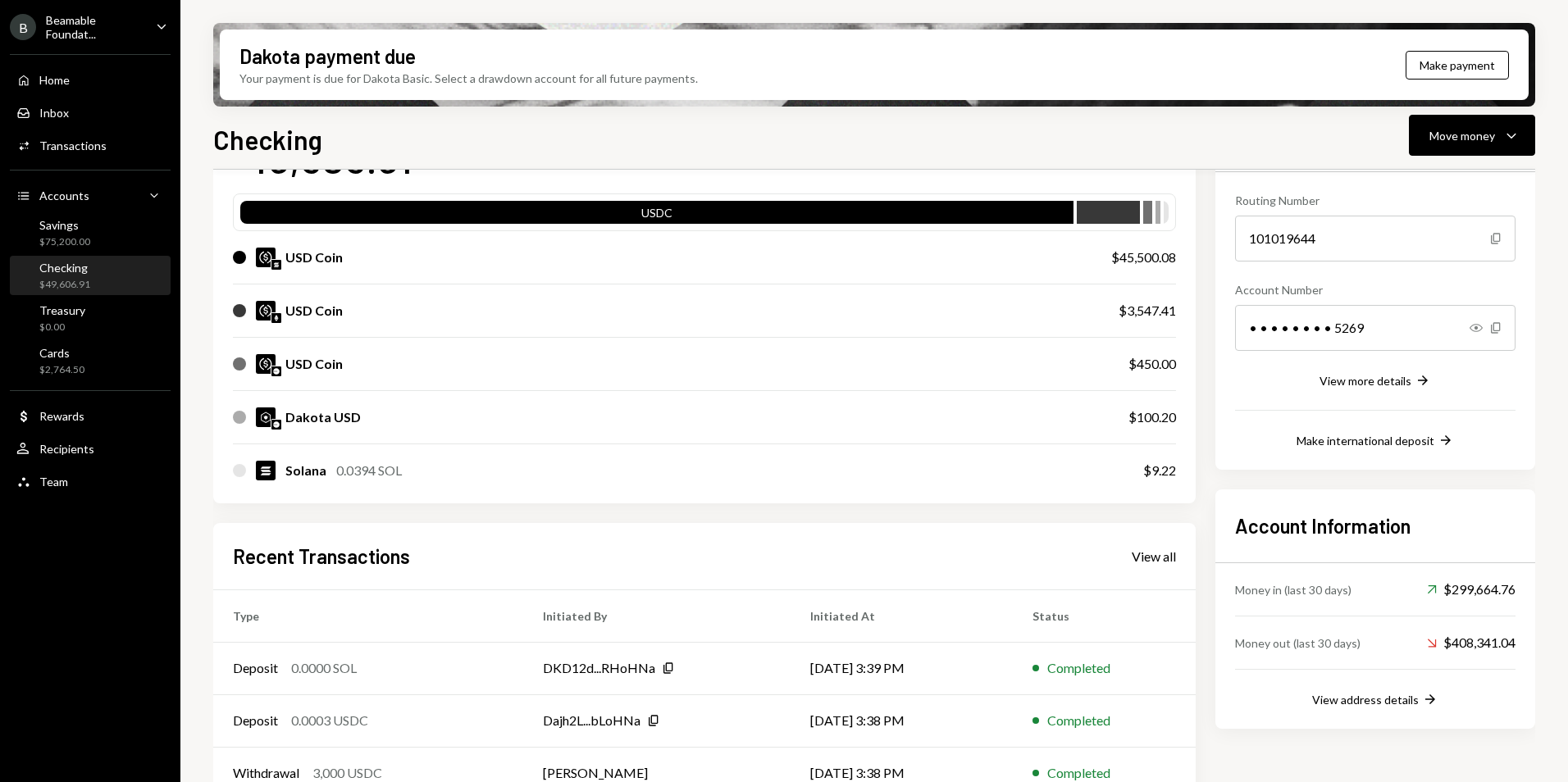
scroll to position [285, 0]
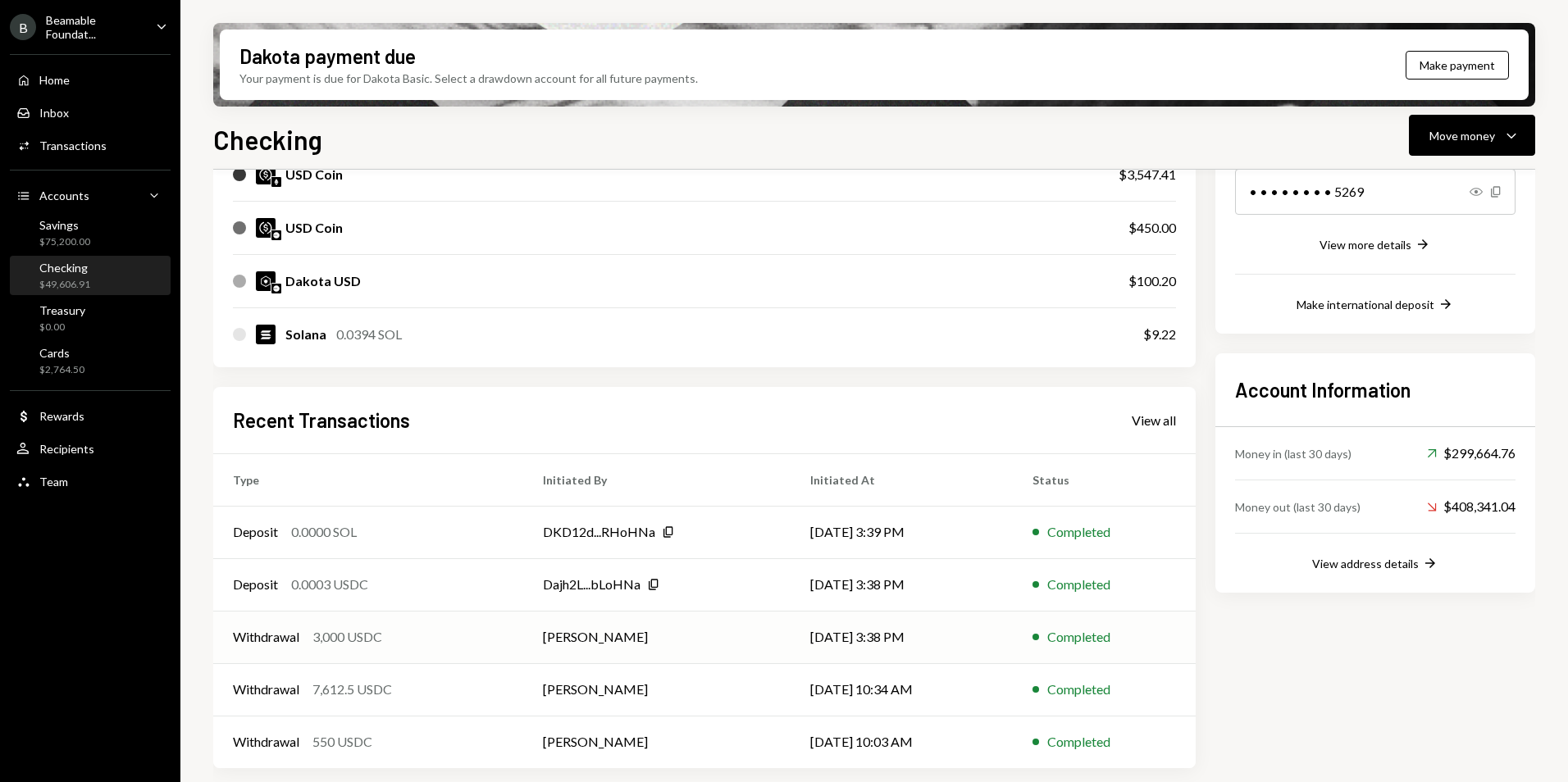
click at [696, 639] on td "[PERSON_NAME]" at bounding box center [656, 637] width 267 height 52
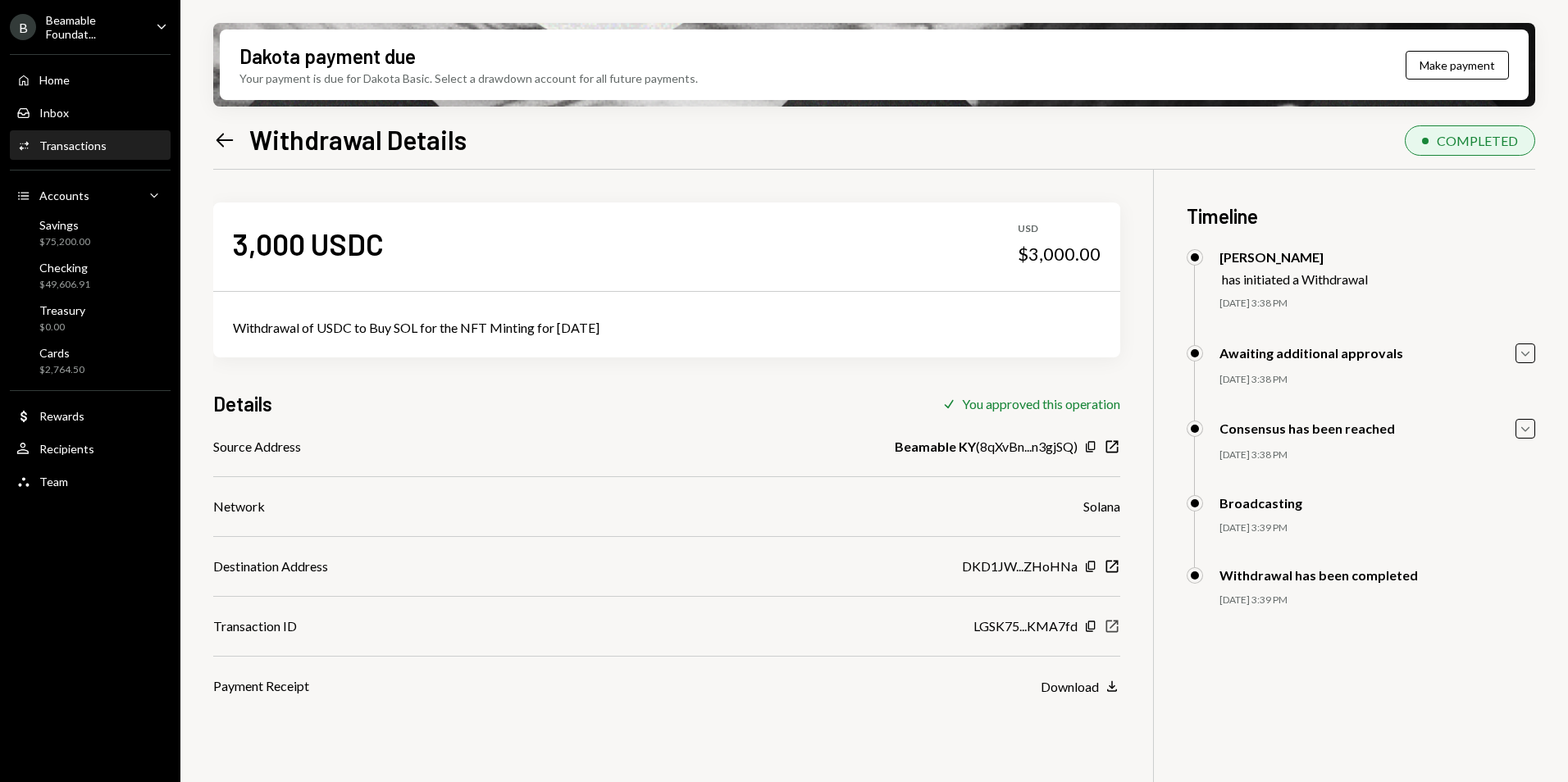
click at [1113, 623] on icon "New Window" at bounding box center [1111, 626] width 16 height 16
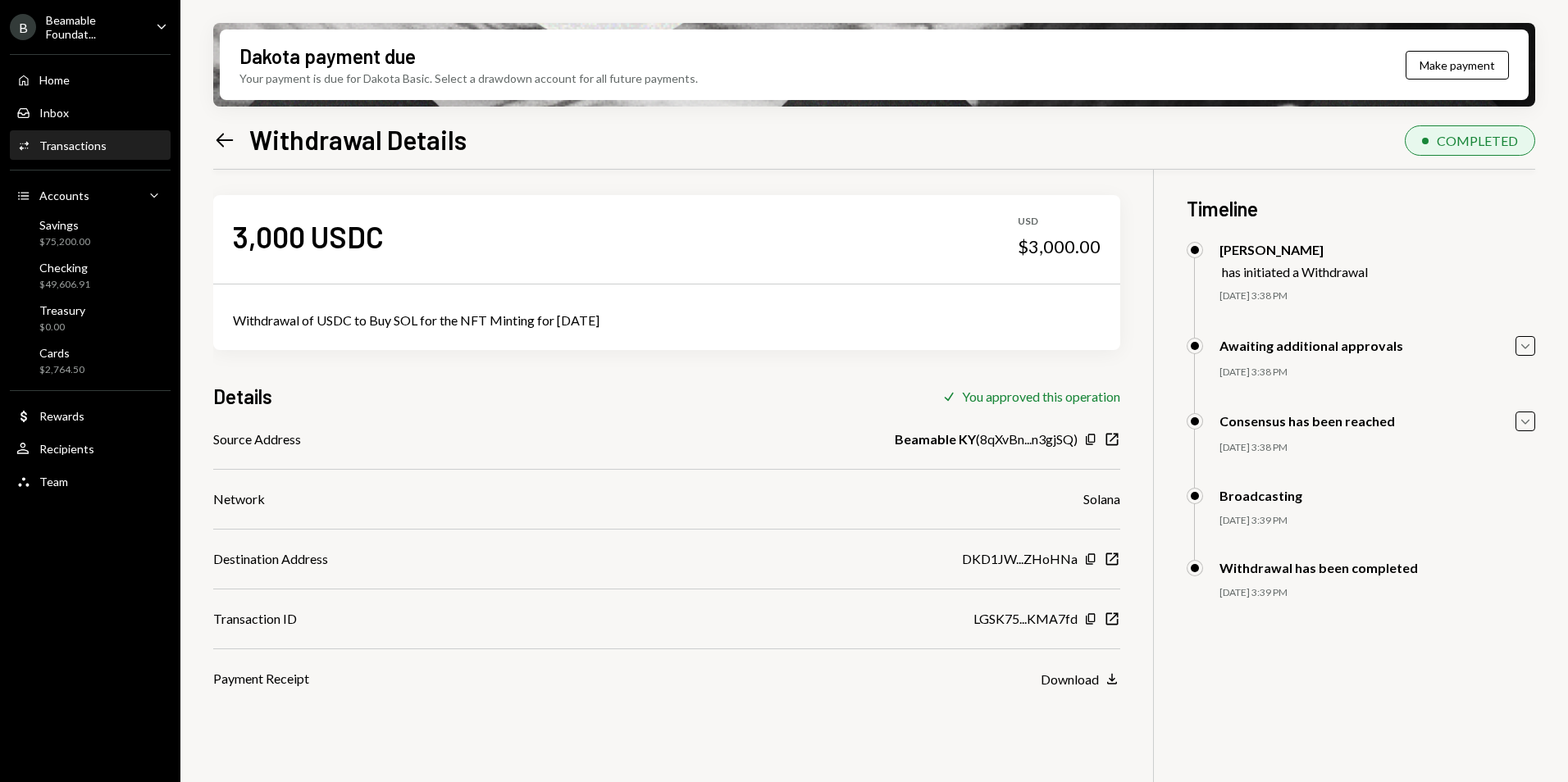
scroll to position [8, 0]
click at [213, 131] on icon "Left Arrow" at bounding box center [224, 139] width 23 height 23
